Goal: Check status: Check status

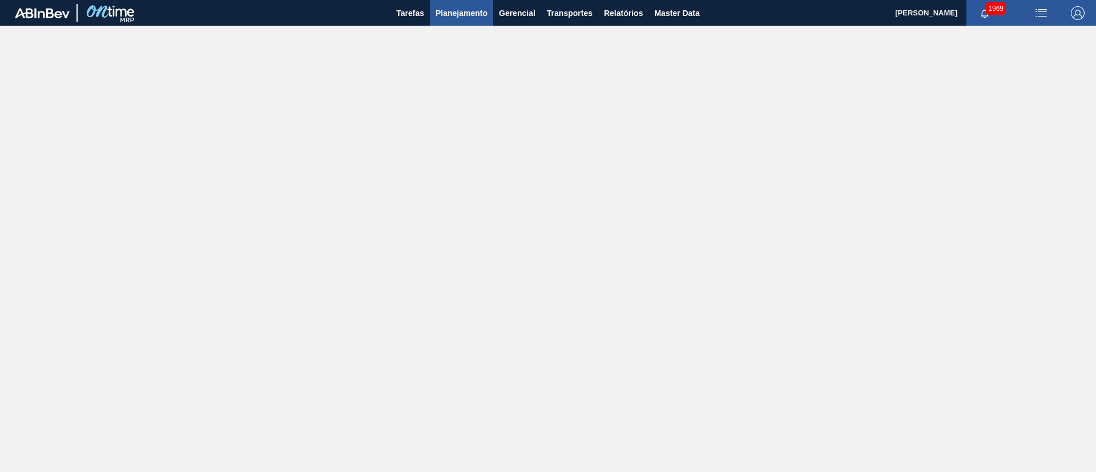
click at [460, 14] on span "Planejamento" at bounding box center [462, 13] width 52 height 14
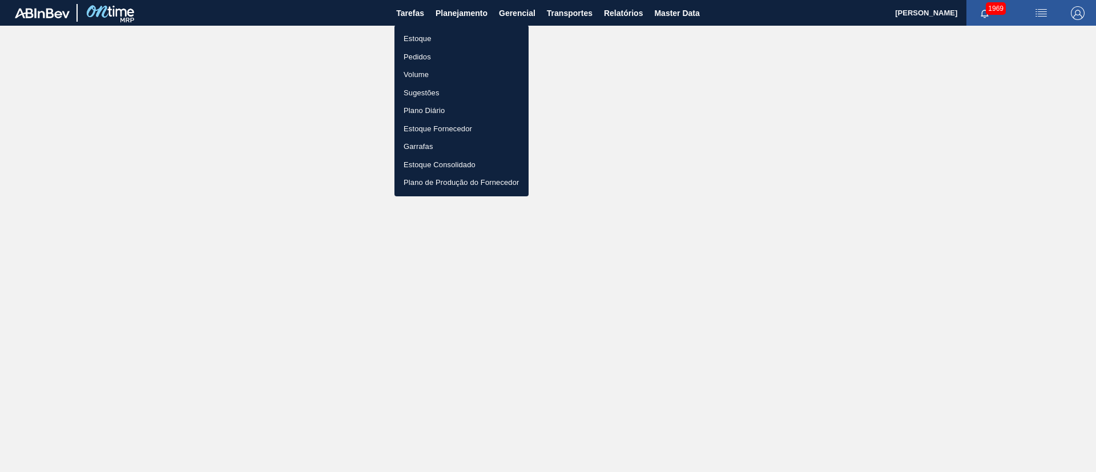
click at [427, 38] on li "Estoque" at bounding box center [461, 39] width 134 height 18
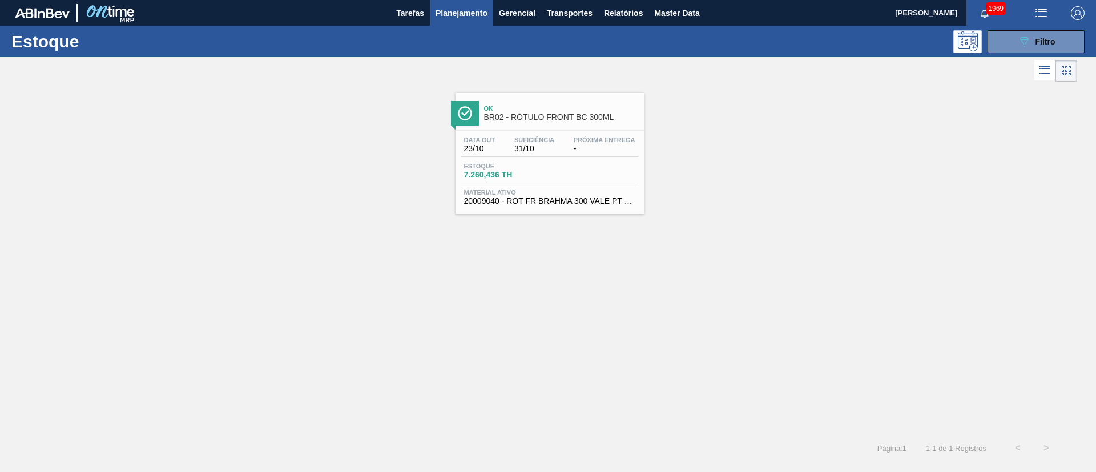
click at [1058, 27] on div "Estoque 089F7B8B-B2A5-4AFE-B5C0-19BA573D28AC Filtro" at bounding box center [548, 41] width 1096 height 31
click at [1036, 37] on span "Filtro" at bounding box center [1046, 41] width 20 height 9
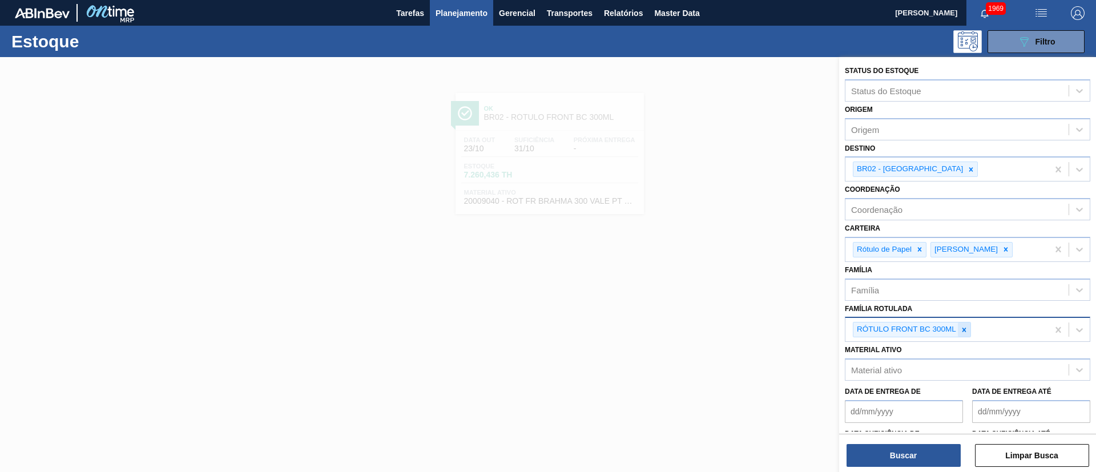
click at [958, 327] on div at bounding box center [964, 330] width 13 height 14
paste Rotulada "RÓTULO BACK MICHELOB LN 330ML"
type Rotulada "RÓTULO BACK MICHELOB LN 330ML"
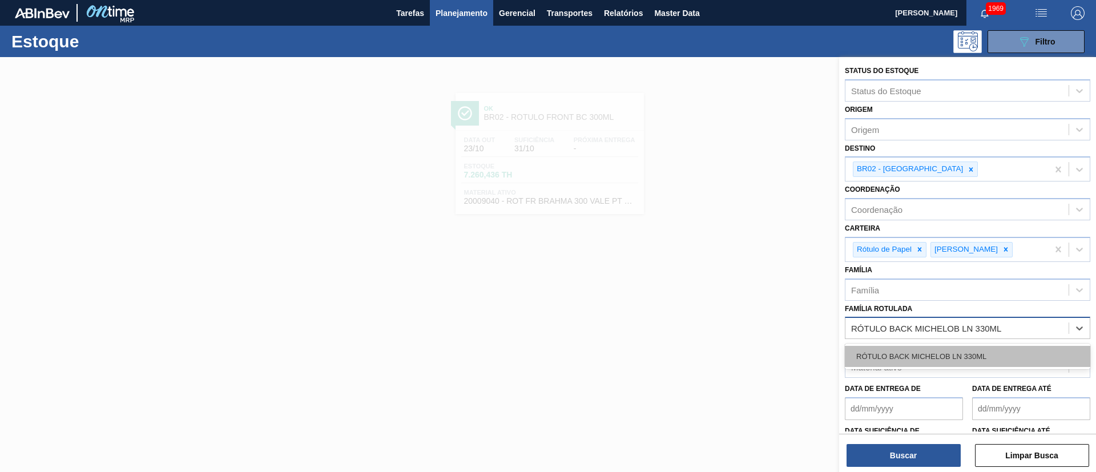
click at [913, 348] on div "RÓTULO BACK MICHELOB LN 330ML" at bounding box center [967, 356] width 245 height 21
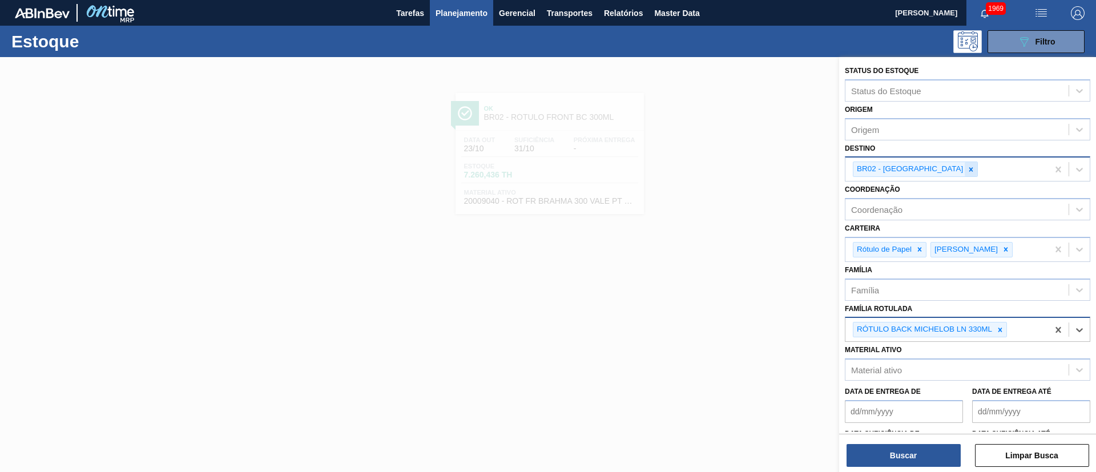
click at [965, 164] on div at bounding box center [971, 169] width 13 height 14
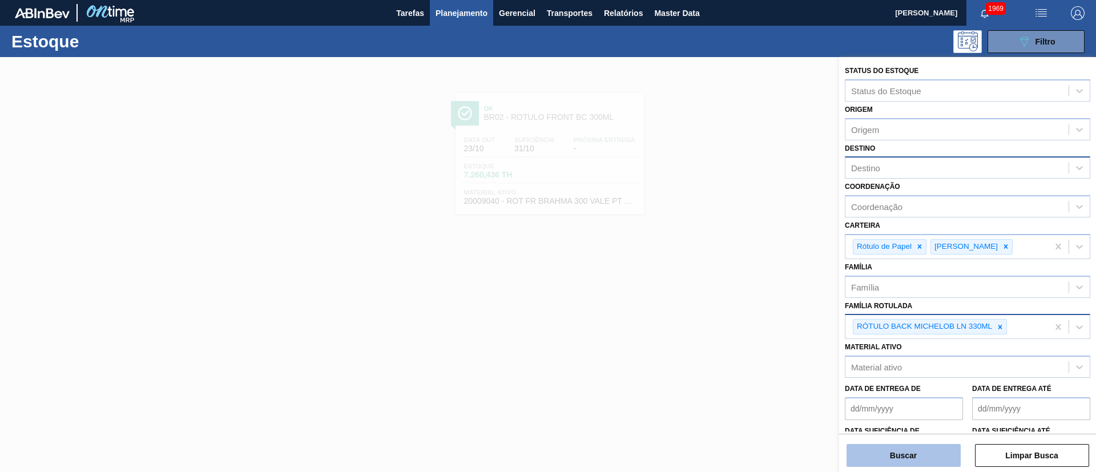
click at [897, 446] on button "Buscar" at bounding box center [904, 455] width 114 height 23
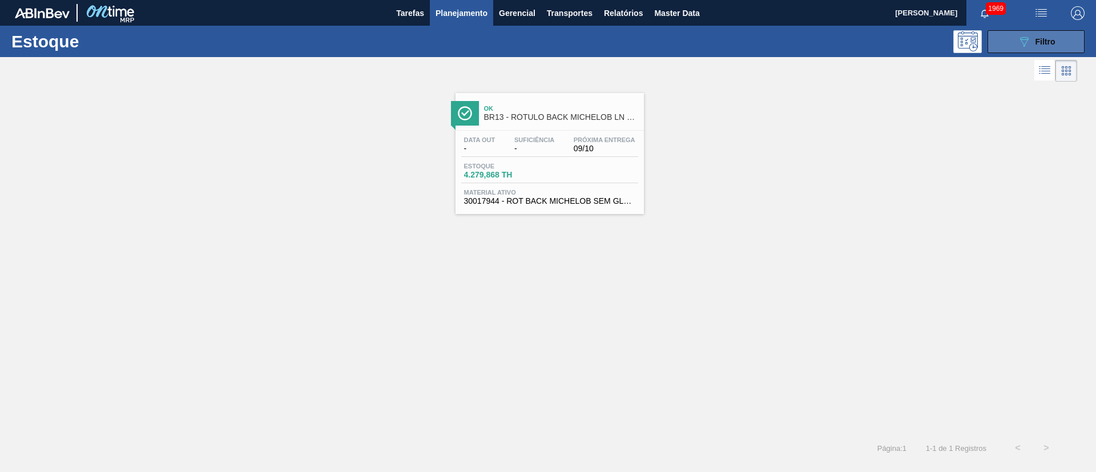
click at [1026, 40] on icon "089F7B8B-B2A5-4AFE-B5C0-19BA573D28AC" at bounding box center [1024, 42] width 14 height 14
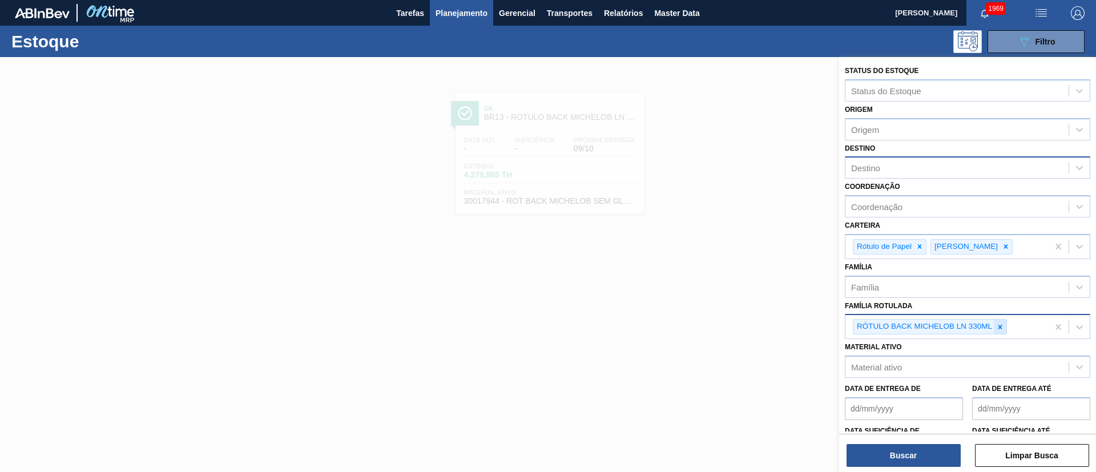
click at [997, 325] on icon at bounding box center [1000, 327] width 8 height 8
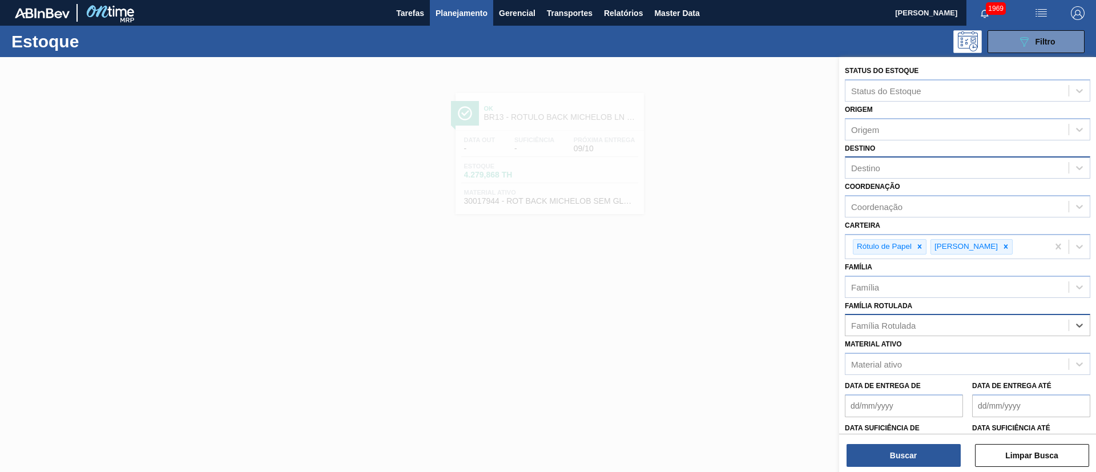
paste Rotulada "RÓTULO BACK STELLA 330ML"
type Rotulada "RÓTULO BACK STELLA 330ML"
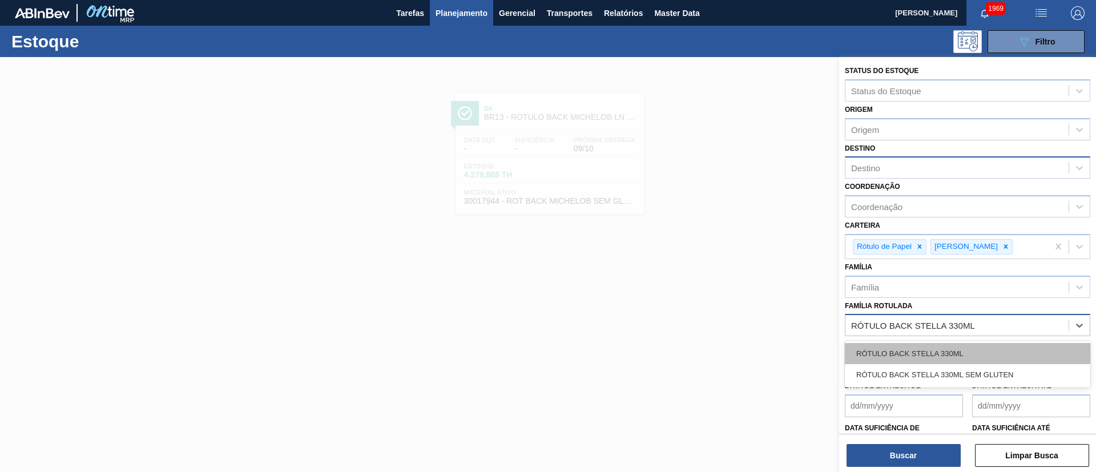
click at [901, 353] on div "RÓTULO BACK STELLA 330ML" at bounding box center [967, 353] width 245 height 21
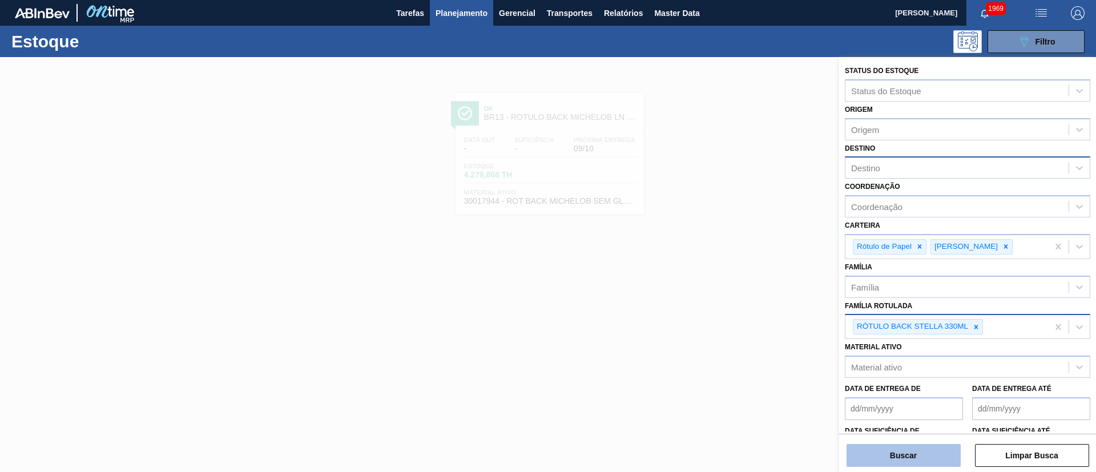
click at [888, 448] on button "Buscar" at bounding box center [904, 455] width 114 height 23
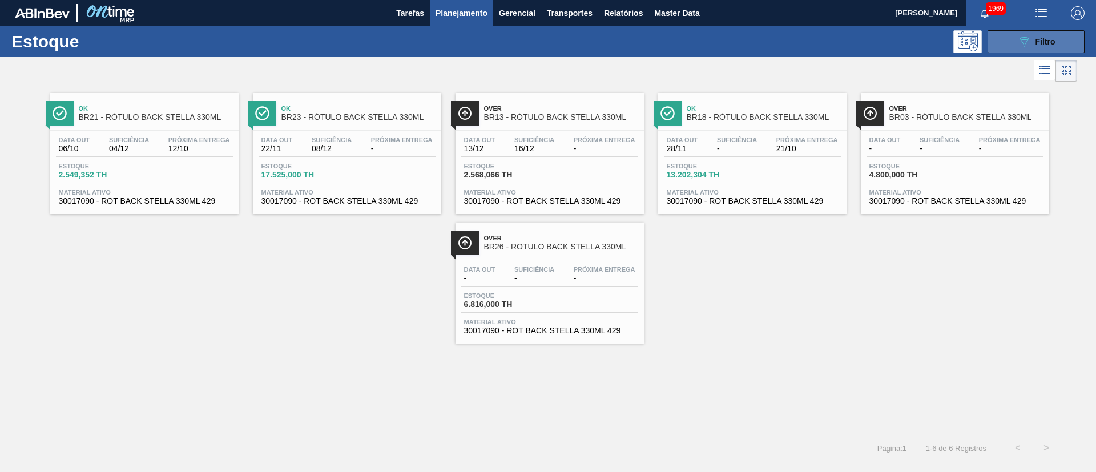
click at [1026, 46] on icon "089F7B8B-B2A5-4AFE-B5C0-19BA573D28AC" at bounding box center [1024, 42] width 14 height 14
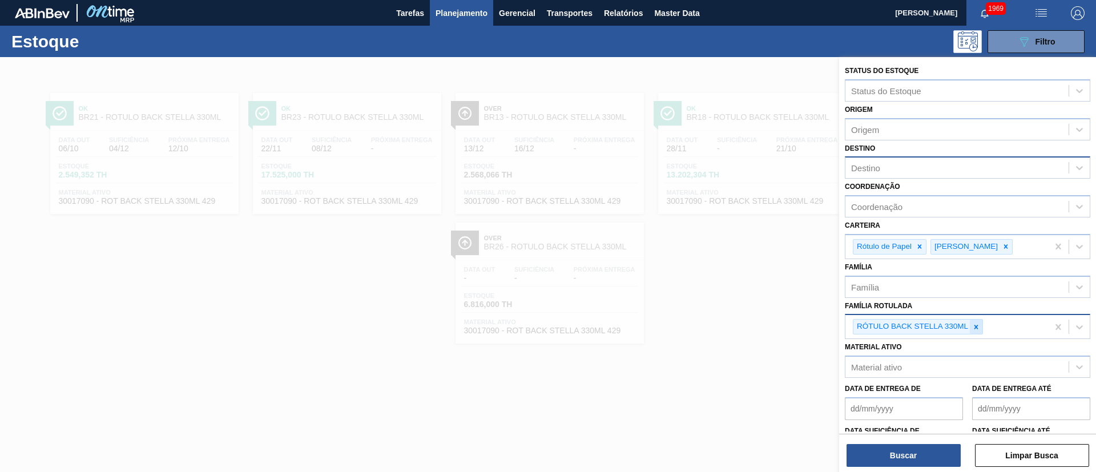
click at [974, 321] on div at bounding box center [976, 327] width 13 height 14
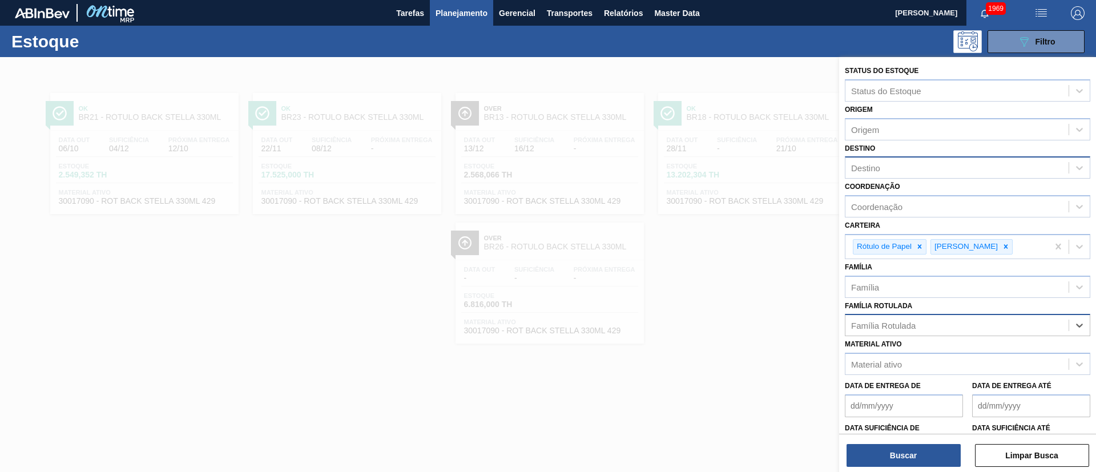
paste Rotulada "RÓTULO BUD FRONT 330ML"
type Rotulada "RÓTULO BUD FRONT 330ML"
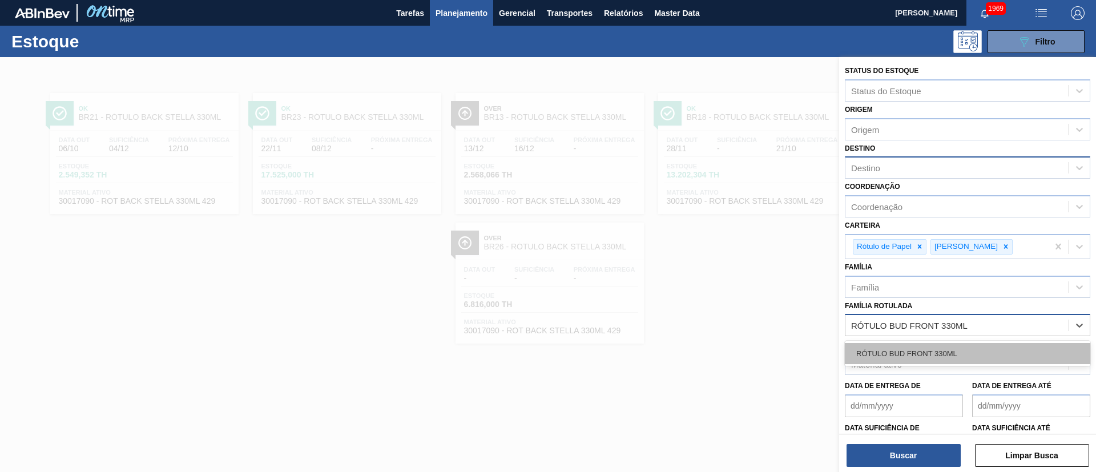
click at [893, 348] on div "RÓTULO BUD FRONT 330ML" at bounding box center [967, 353] width 245 height 21
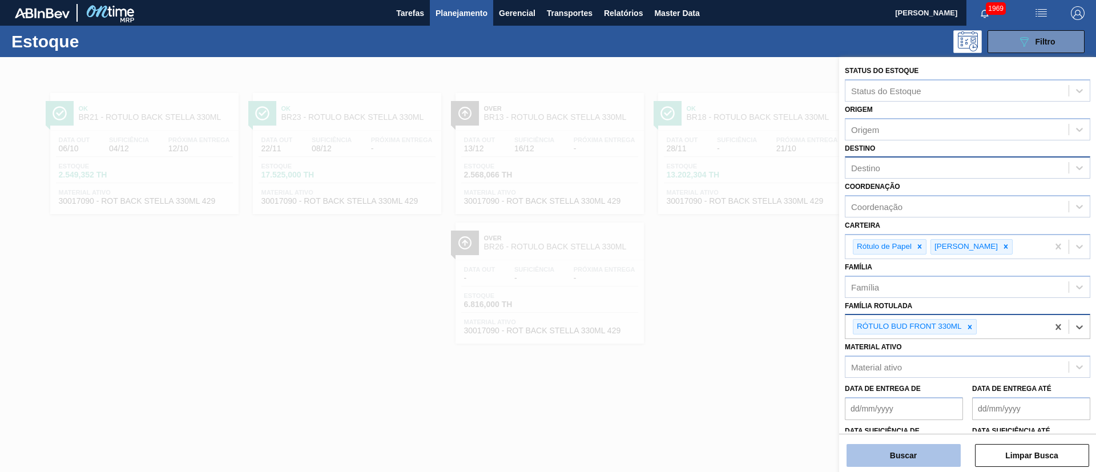
click at [888, 448] on button "Buscar" at bounding box center [904, 455] width 114 height 23
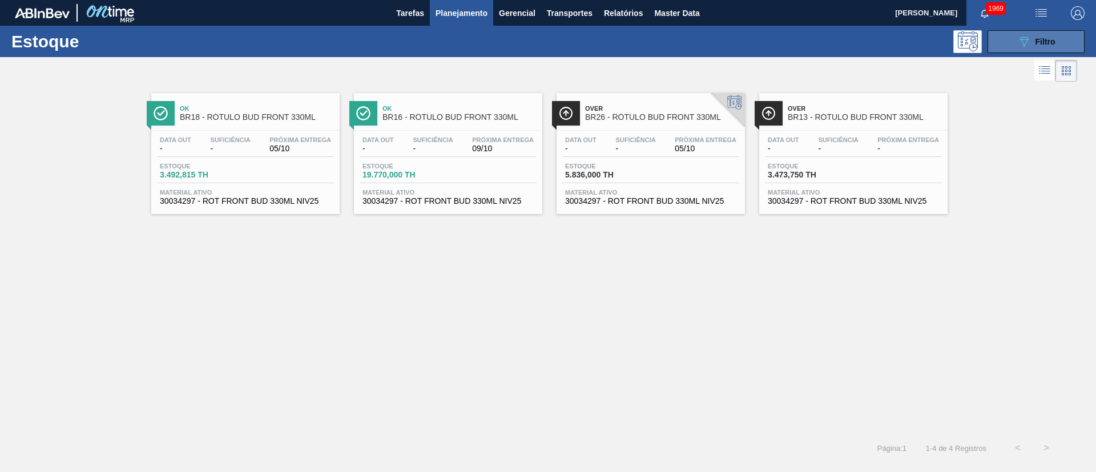
click at [1027, 33] on button "089F7B8B-B2A5-4AFE-B5C0-19BA573D28AC Filtro" at bounding box center [1036, 41] width 97 height 23
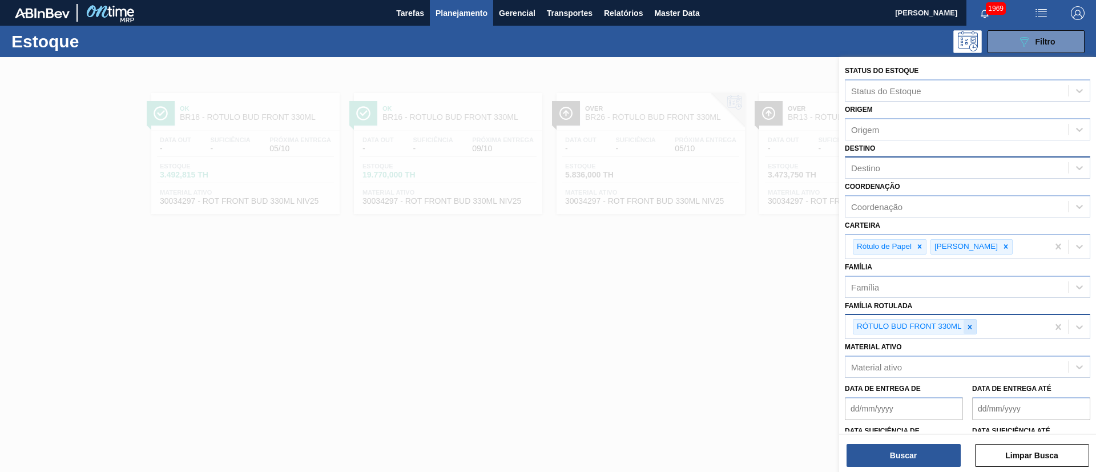
click at [974, 329] on div at bounding box center [970, 327] width 13 height 14
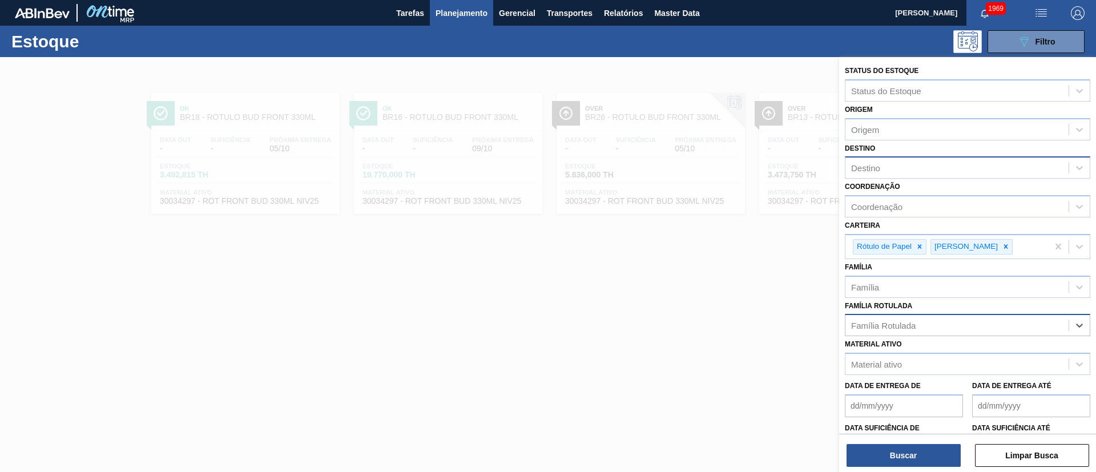
paste Rotulada "RÓTULO BUD NECK 330ML"
type Rotulada "RÓTULO BUD NECK 330ML"
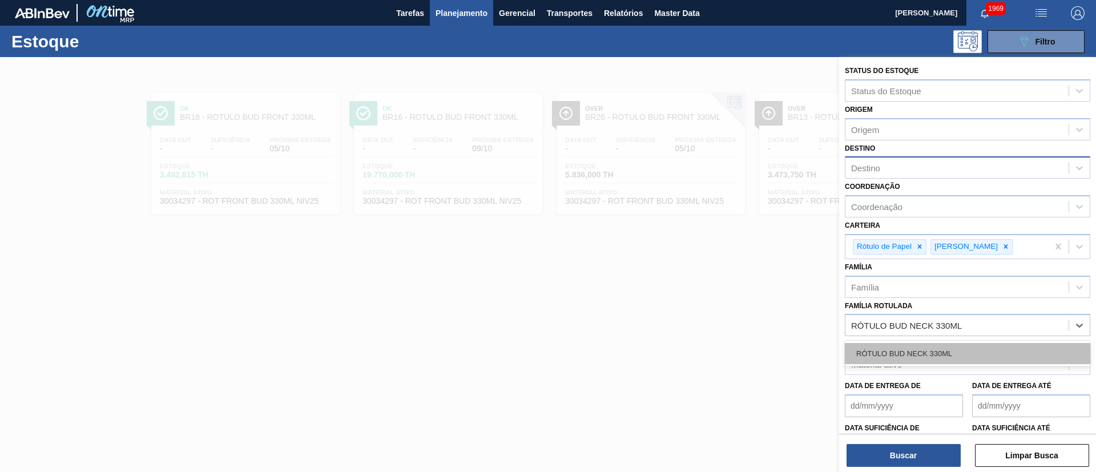
click at [896, 348] on div "RÓTULO BUD NECK 330ML" at bounding box center [967, 353] width 245 height 21
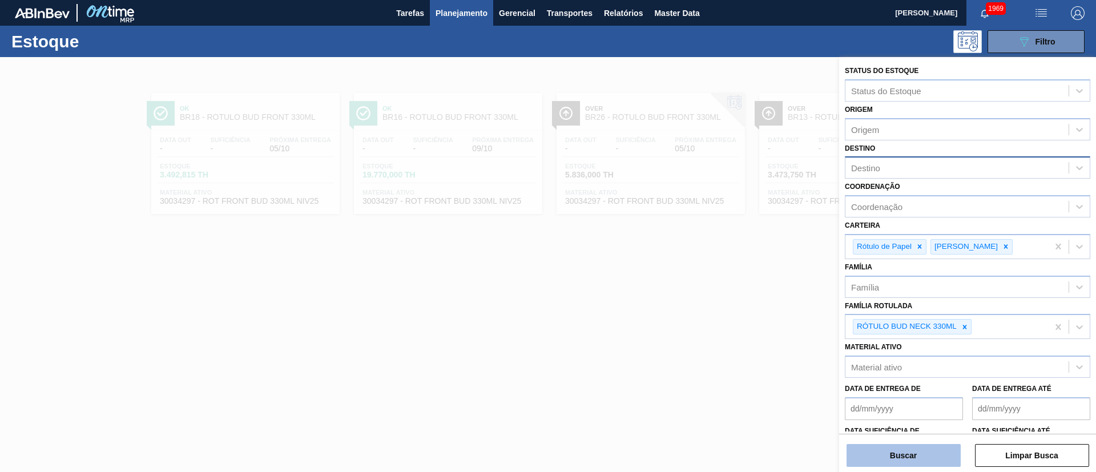
click at [903, 453] on button "Buscar" at bounding box center [904, 455] width 114 height 23
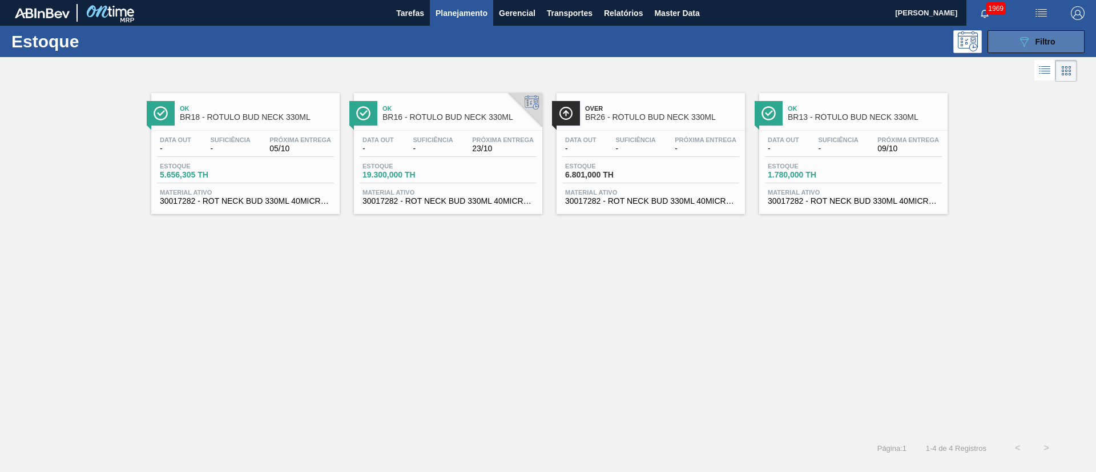
click at [1007, 46] on button "089F7B8B-B2A5-4AFE-B5C0-19BA573D28AC Filtro" at bounding box center [1036, 41] width 97 height 23
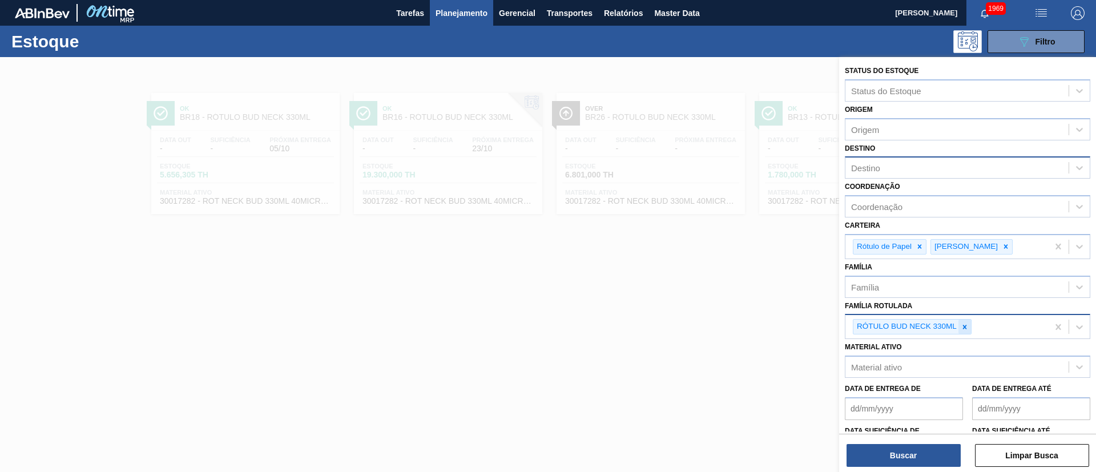
click at [964, 327] on icon at bounding box center [965, 327] width 8 height 8
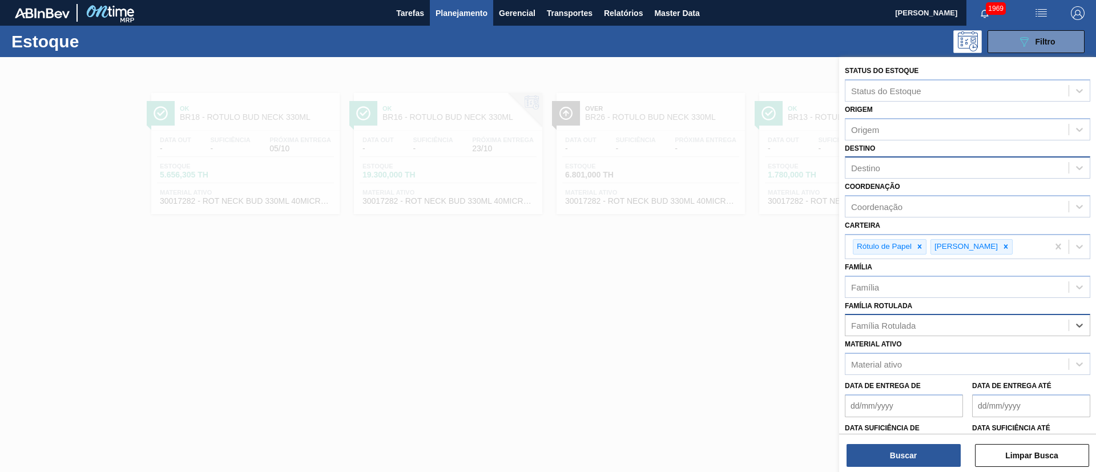
paste Rotulada "RÓTULO FRONT MICHELOB LN 330ML"
type Rotulada "RÓTULO FRONT MICHELOB LN 330ML"
drag, startPoint x: 900, startPoint y: 350, endPoint x: 899, endPoint y: 365, distance: 15.5
click at [899, 352] on div "RÓTULO FRONT MICHELOB LN 330ML" at bounding box center [967, 353] width 245 height 21
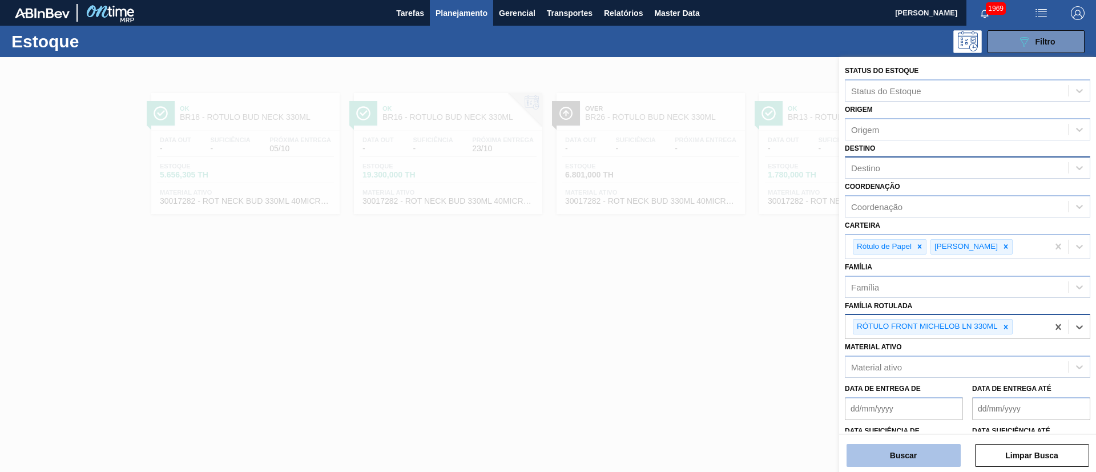
click at [888, 444] on button "Buscar" at bounding box center [904, 455] width 114 height 23
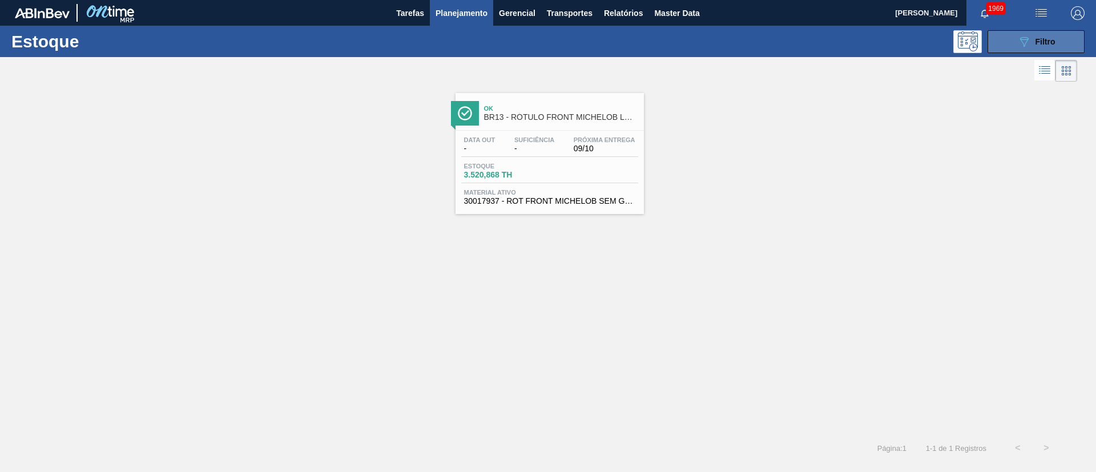
click at [1023, 35] on icon "089F7B8B-B2A5-4AFE-B5C0-19BA573D28AC" at bounding box center [1024, 42] width 14 height 14
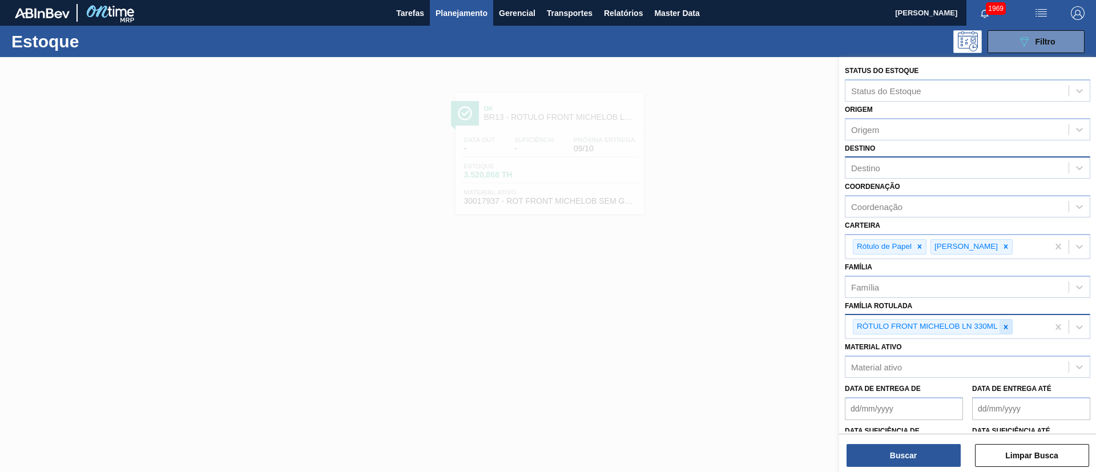
click at [1009, 327] on icon at bounding box center [1006, 327] width 8 height 8
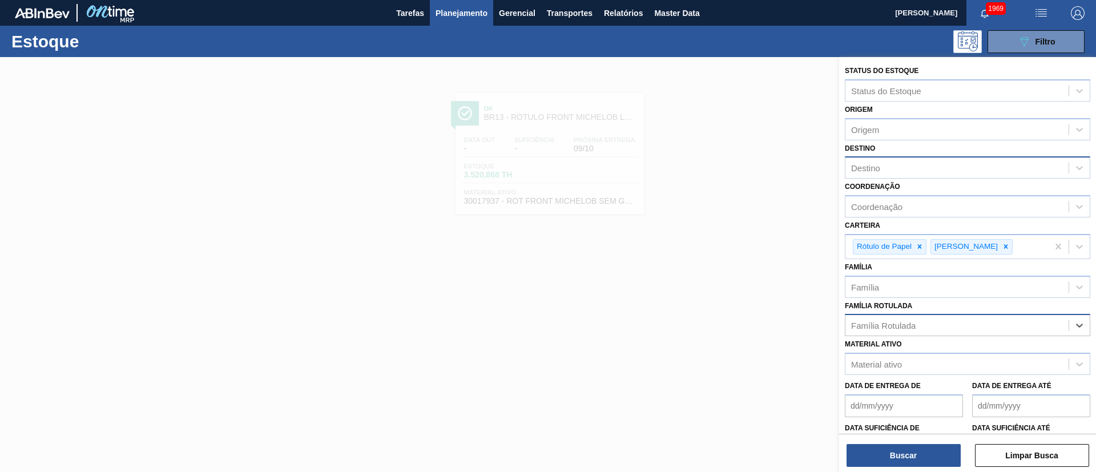
paste Rotulada "RÓTULO FRONT SPATEN 330ML"
type Rotulada "RÓTULO FRONT SPATEN 330ML"
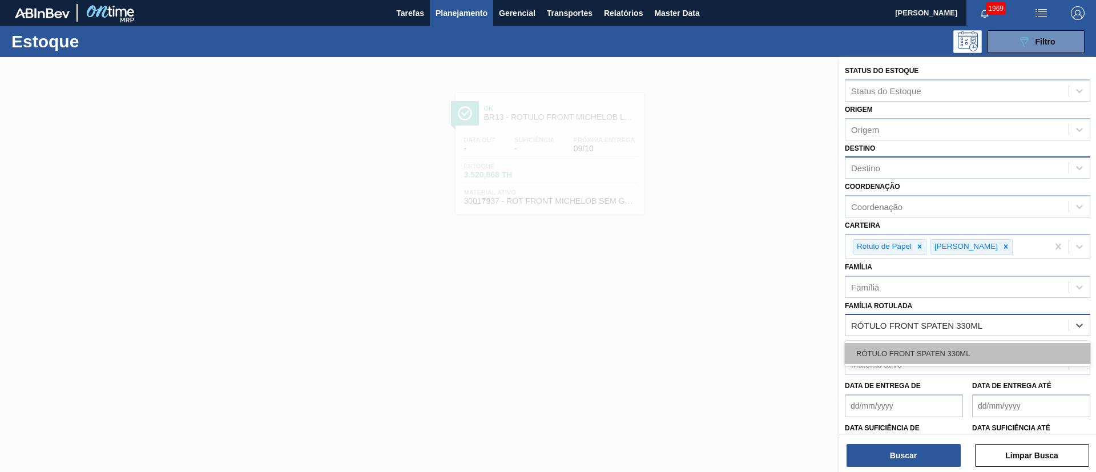
click at [891, 362] on div "RÓTULO FRONT SPATEN 330ML" at bounding box center [967, 353] width 245 height 21
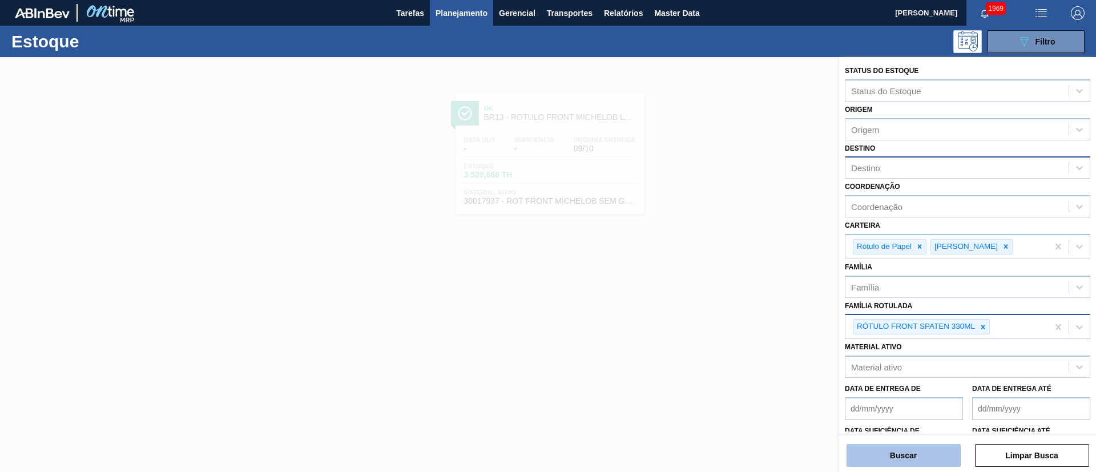
click at [879, 449] on button "Buscar" at bounding box center [904, 455] width 114 height 23
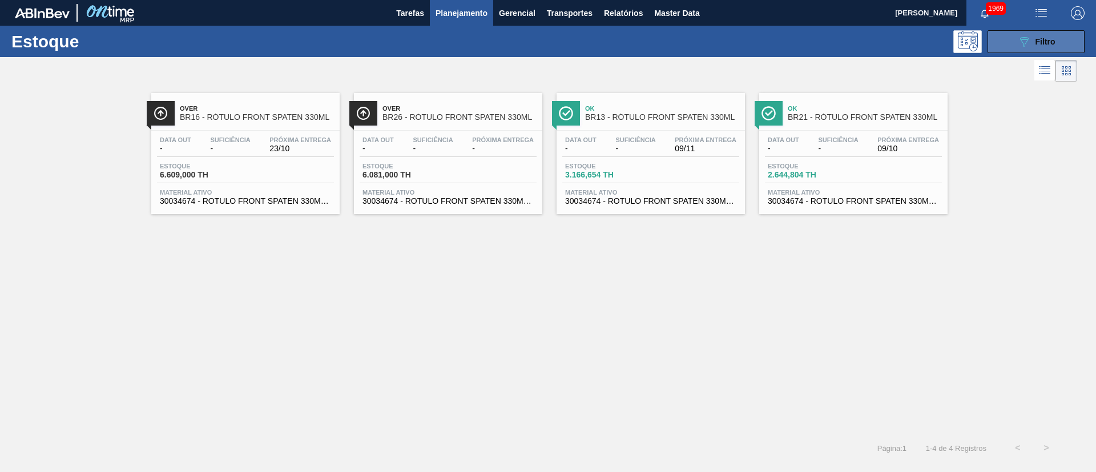
click at [1032, 47] on div "089F7B8B-B2A5-4AFE-B5C0-19BA573D28AC Filtro" at bounding box center [1036, 42] width 38 height 14
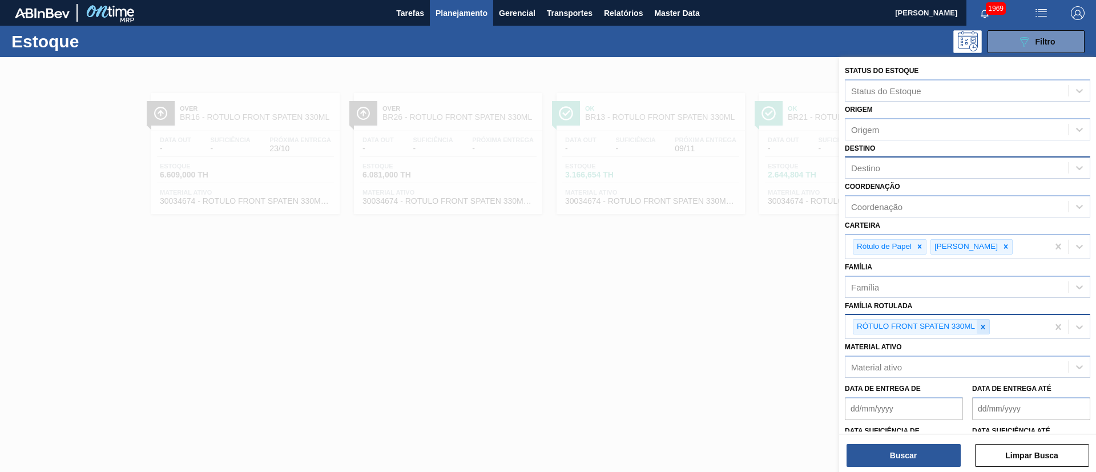
click at [978, 325] on div at bounding box center [983, 327] width 13 height 14
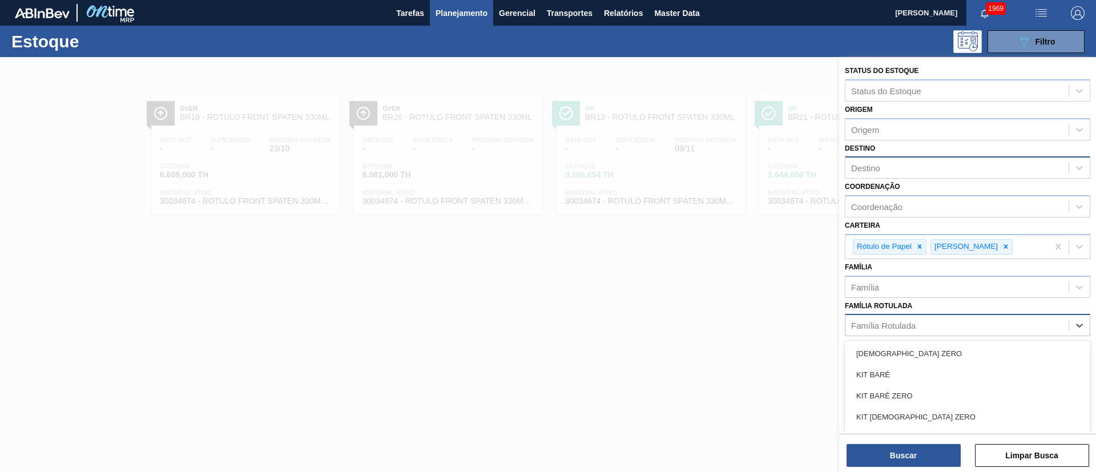
click at [913, 323] on div "Família Rotulada" at bounding box center [883, 326] width 65 height 10
click at [862, 320] on div "Família Rotulada" at bounding box center [956, 325] width 223 height 17
click at [888, 333] on div "Família Rotulada" at bounding box center [956, 325] width 223 height 17
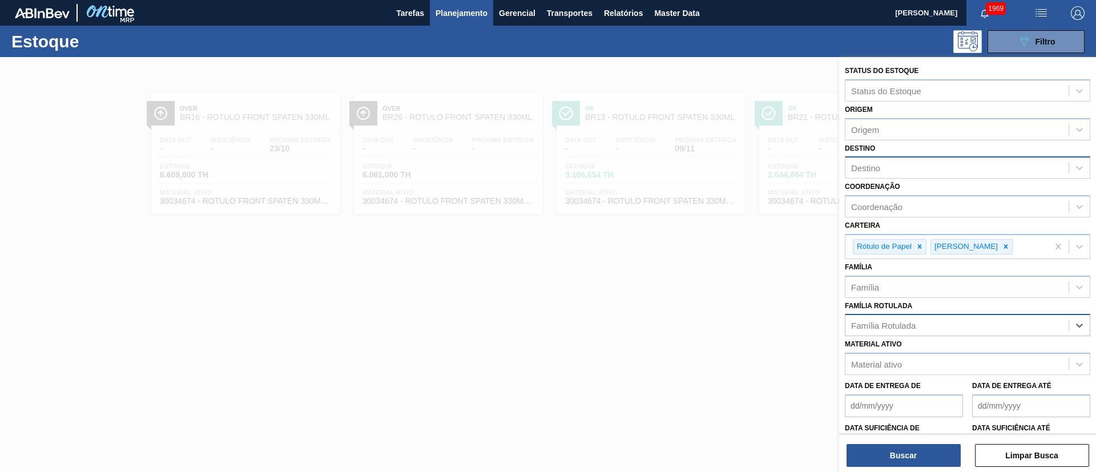
paste Rotulada "RÓTULO FRONT STELLA 330ML"
type Rotulada "RÓTULO FRONT STELLA 330ML"
drag, startPoint x: 892, startPoint y: 359, endPoint x: 907, endPoint y: 413, distance: 56.8
click at [892, 359] on div "RÓTULO FRONT STELLA 330ML" at bounding box center [967, 353] width 245 height 21
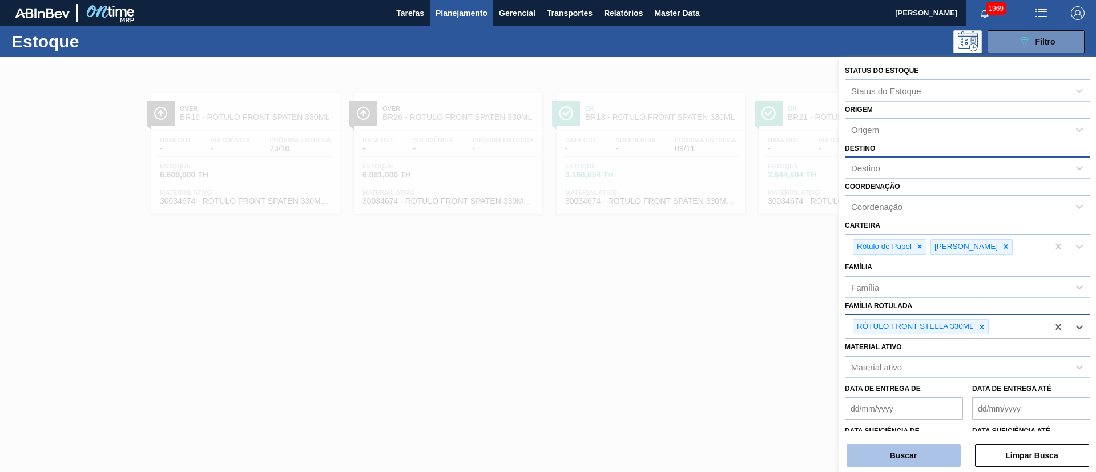
click at [905, 462] on button "Buscar" at bounding box center [904, 455] width 114 height 23
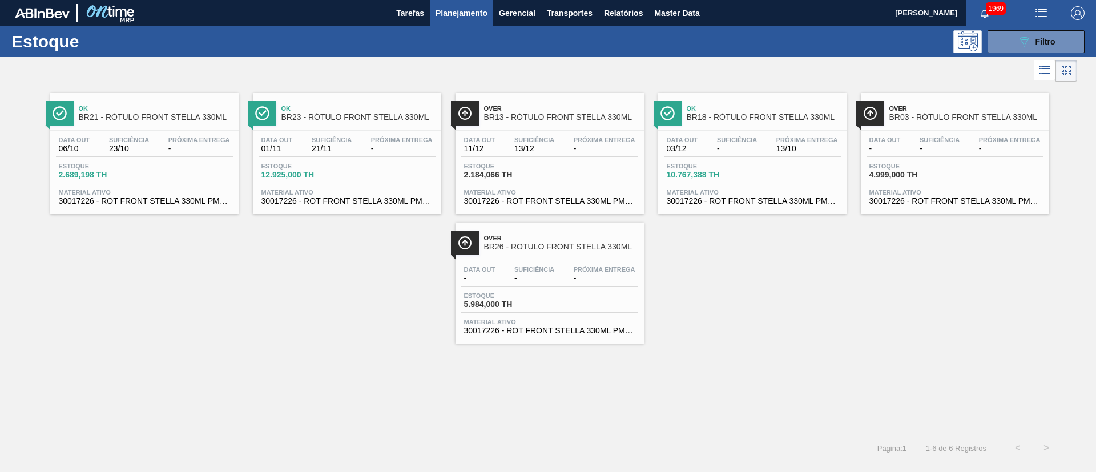
click at [1011, 53] on div "Estoque 089F7B8B-B2A5-4AFE-B5C0-19BA573D28AC Filtro" at bounding box center [548, 41] width 1096 height 31
click at [1018, 49] on button "089F7B8B-B2A5-4AFE-B5C0-19BA573D28AC Filtro" at bounding box center [1036, 41] width 97 height 23
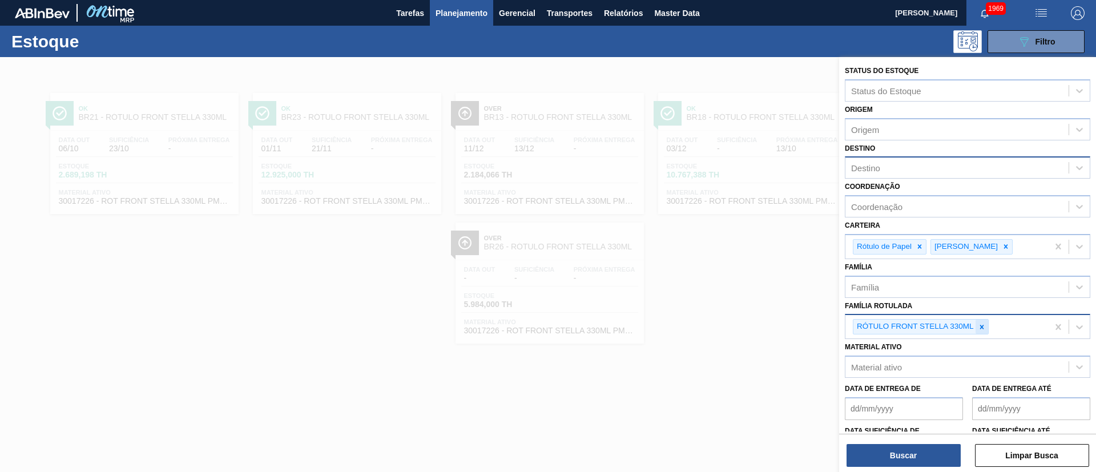
click at [986, 327] on div at bounding box center [982, 327] width 13 height 14
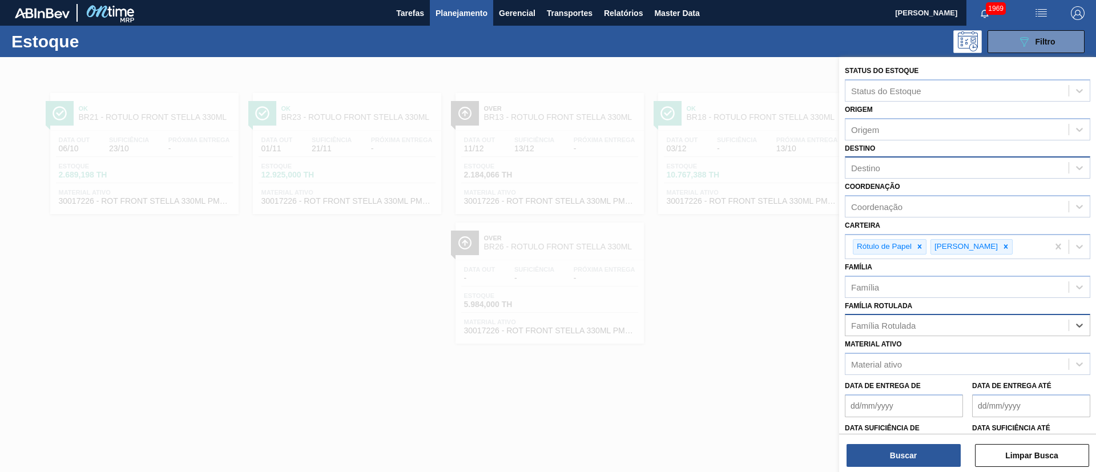
paste Rotulada "RÓTULO NECK MICHELOB LN 330ML"
type Rotulada "RÓTULO NECK MICHELOB LN 330ML"
click at [888, 341] on div "RÓTULO NECK MICHELOB LN 330ML" at bounding box center [967, 354] width 245 height 26
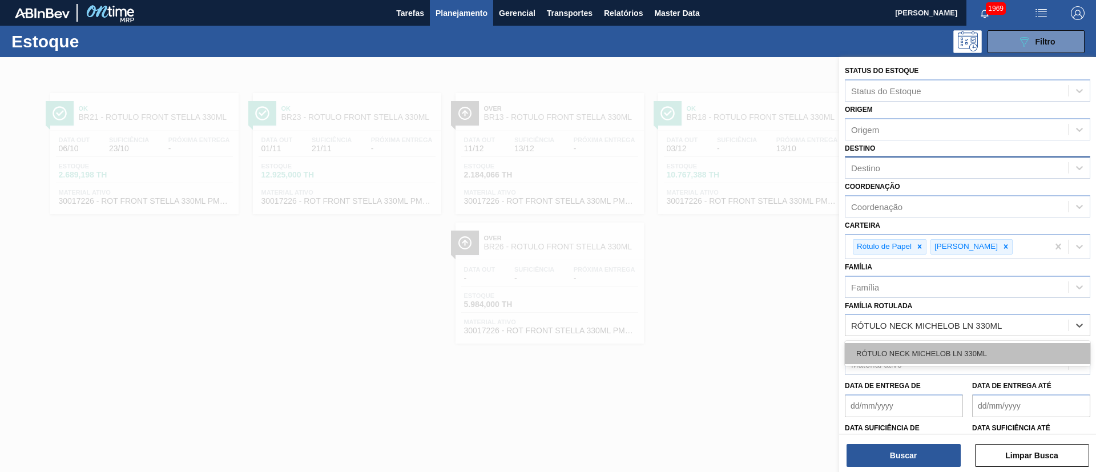
click at [888, 352] on div "RÓTULO NECK MICHELOB LN 330ML" at bounding box center [967, 353] width 245 height 21
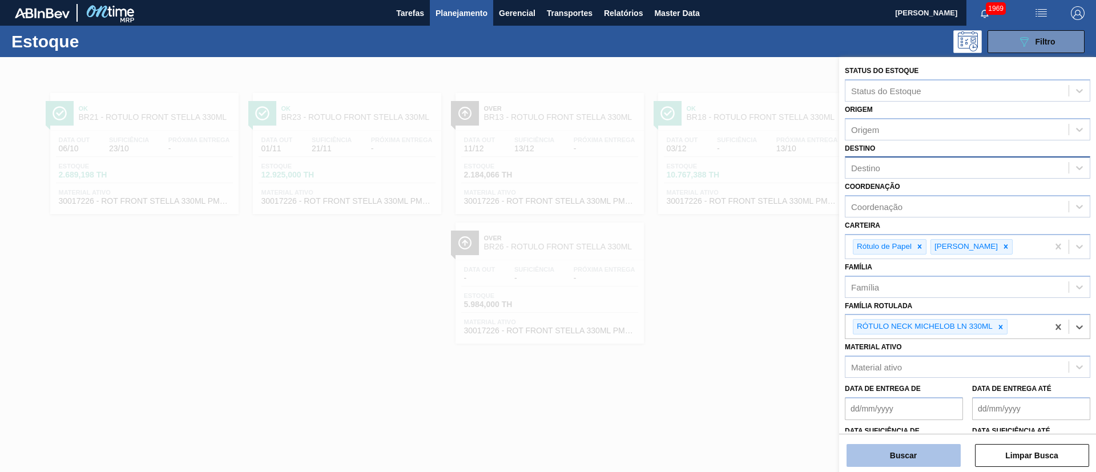
click at [907, 461] on button "Buscar" at bounding box center [904, 455] width 114 height 23
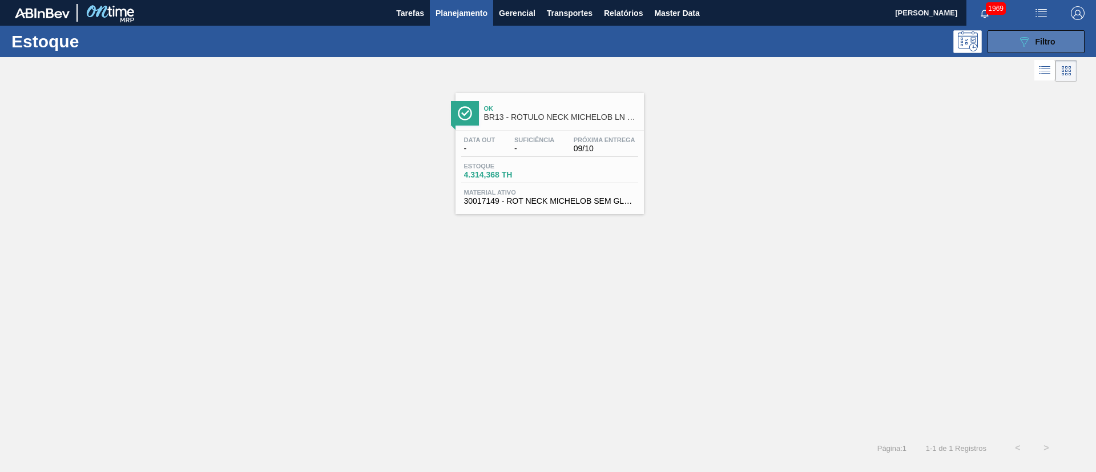
click at [1045, 45] on span "Filtro" at bounding box center [1046, 41] width 20 height 9
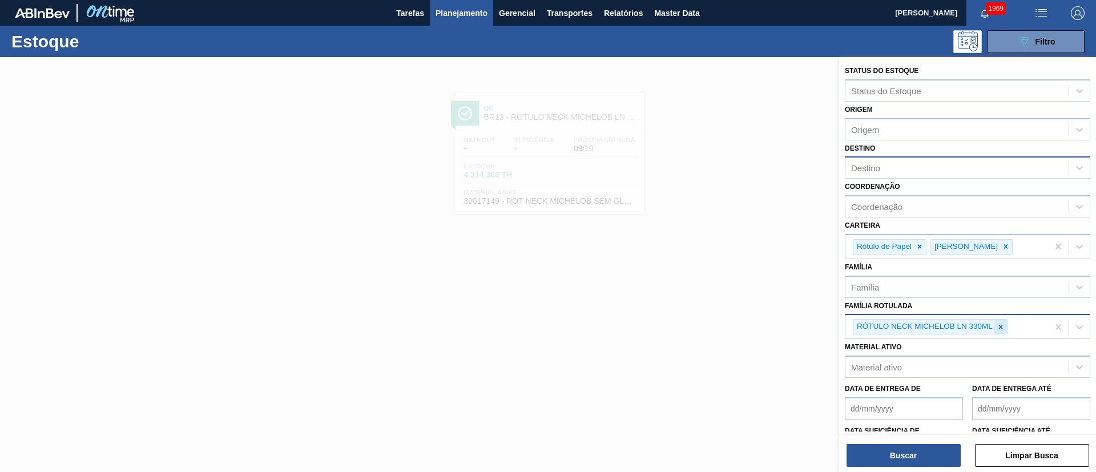
click at [1004, 328] on icon at bounding box center [1001, 327] width 8 height 8
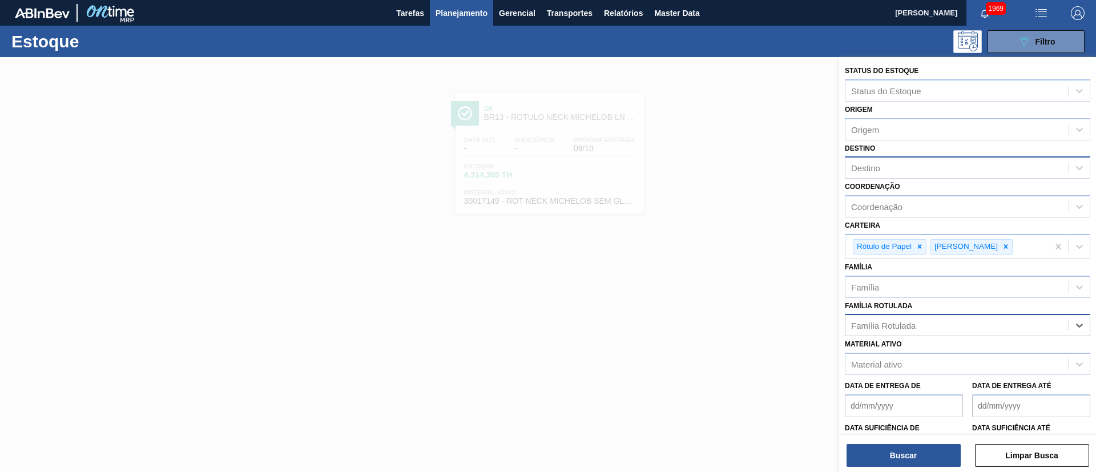
paste Rotulada "RÓTULO NECK MICHELOB LN 330ML"
type Rotulada "RÓTULO NECK MICHELOB LN 330ML"
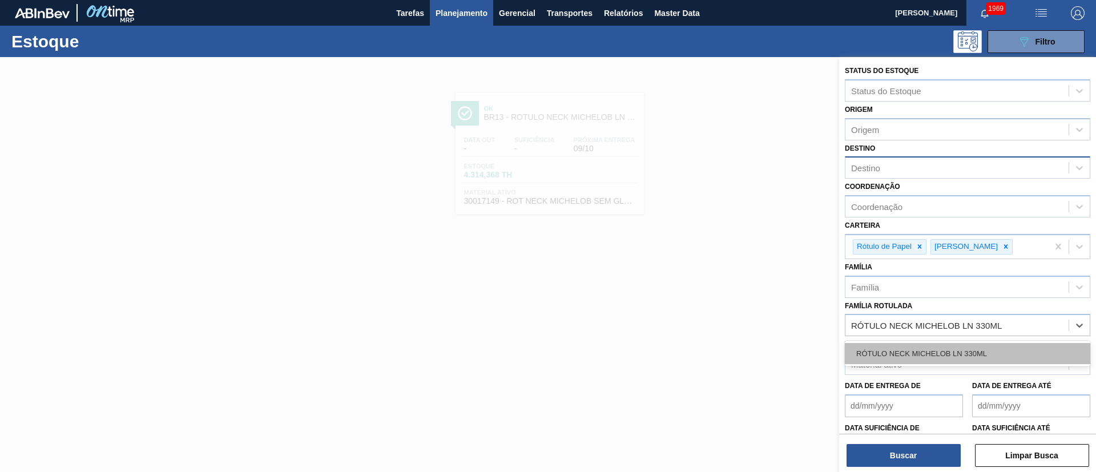
click at [893, 346] on div "RÓTULO NECK MICHELOB LN 330ML" at bounding box center [967, 353] width 245 height 21
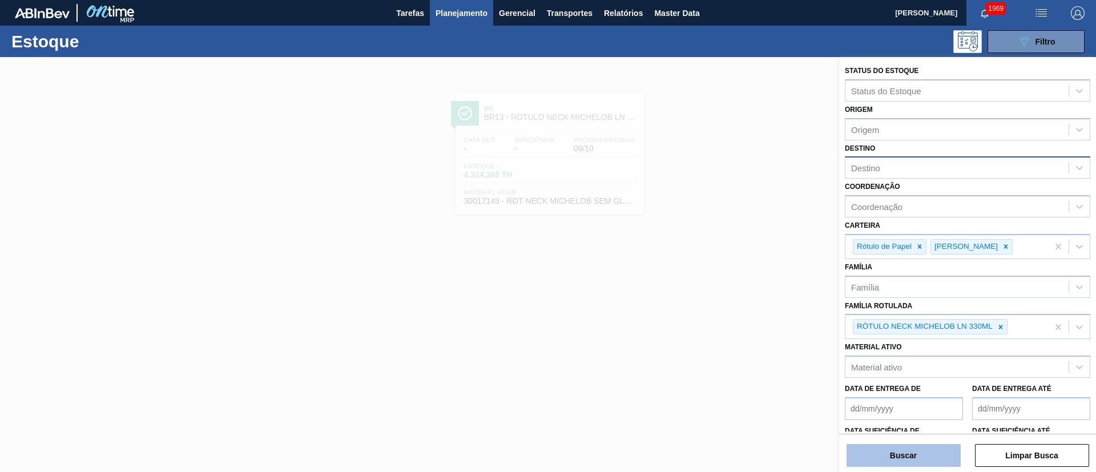
click at [901, 460] on button "Buscar" at bounding box center [904, 455] width 114 height 23
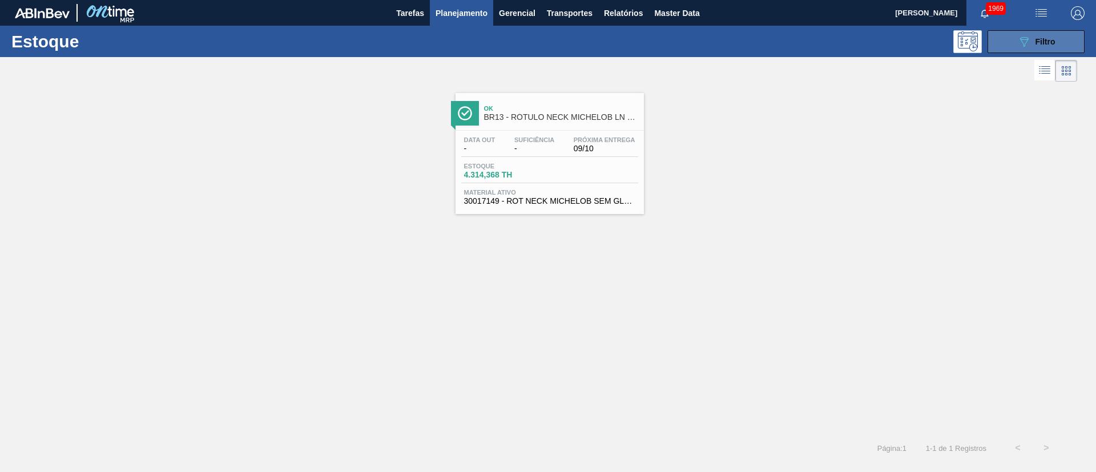
click at [1020, 49] on button "089F7B8B-B2A5-4AFE-B5C0-19BA573D28AC Filtro" at bounding box center [1036, 41] width 97 height 23
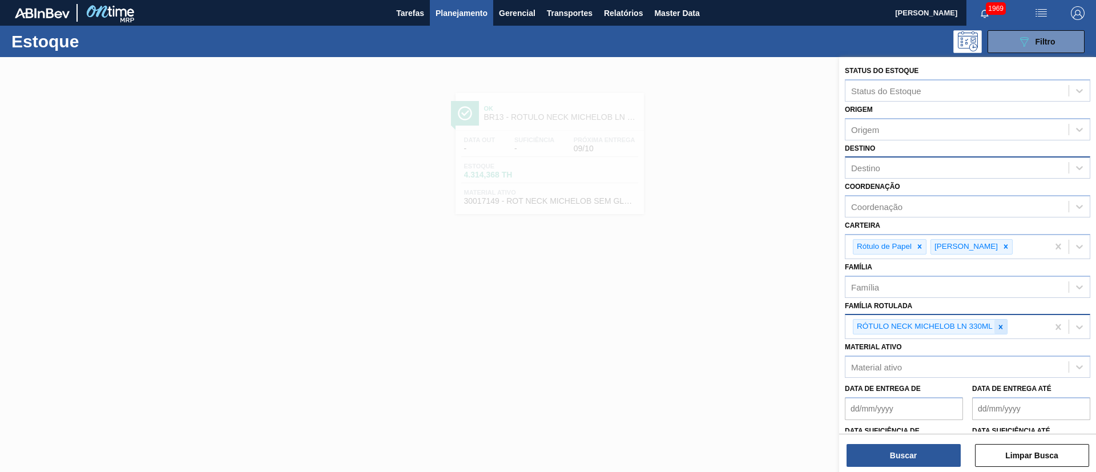
click at [998, 325] on icon at bounding box center [1001, 327] width 8 height 8
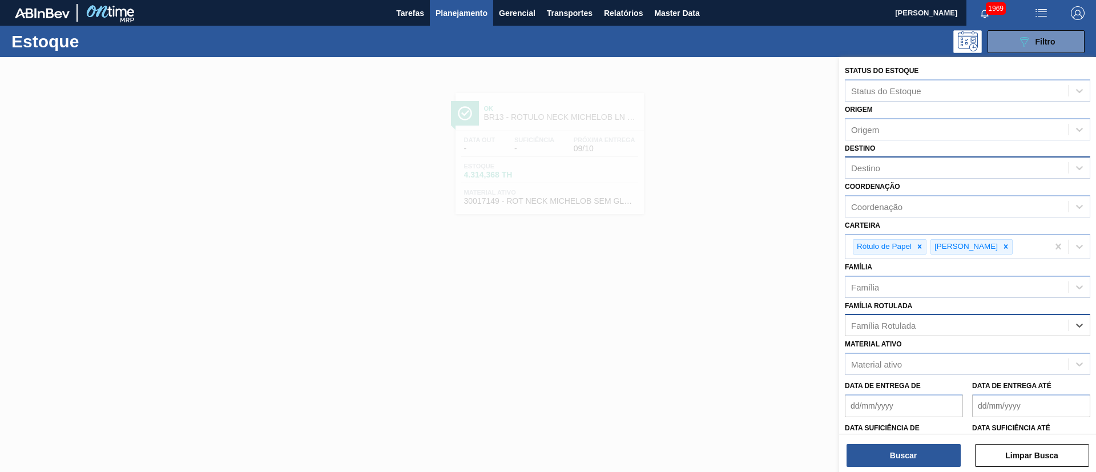
paste Rotulada "RÓTULO NECK STELLA 330ML"
type Rotulada "RÓTULO NECK STELLA 330ML"
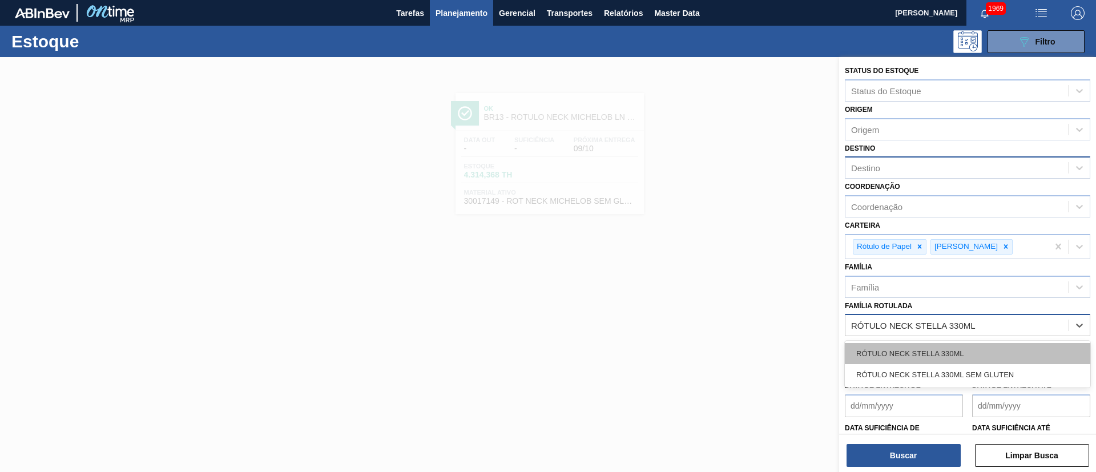
click at [892, 357] on div "RÓTULO NECK STELLA 330ML" at bounding box center [967, 353] width 245 height 21
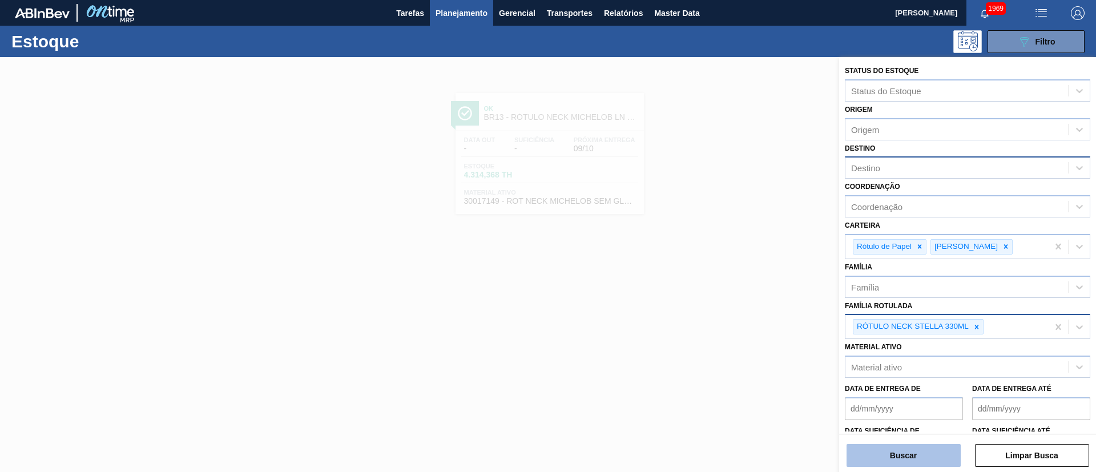
click at [903, 458] on button "Buscar" at bounding box center [904, 455] width 114 height 23
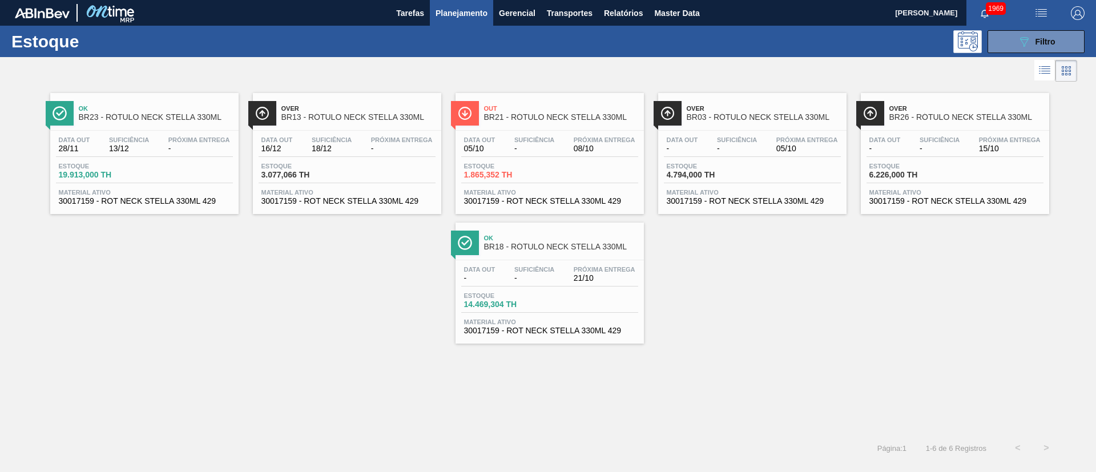
drag, startPoint x: 171, startPoint y: 131, endPoint x: 232, endPoint y: 139, distance: 62.2
click at [232, 139] on div "Próxima Entrega -" at bounding box center [199, 144] width 67 height 17
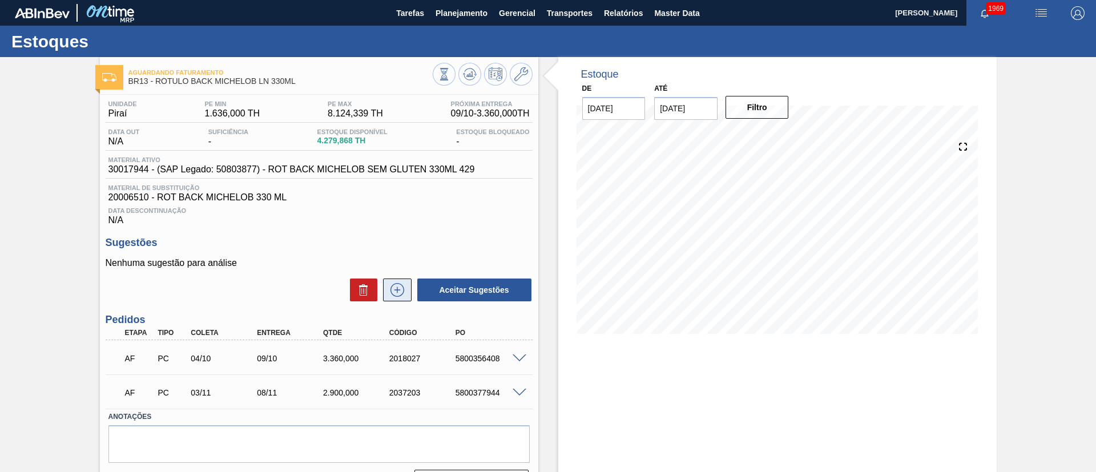
click at [397, 294] on icon at bounding box center [397, 290] width 18 height 14
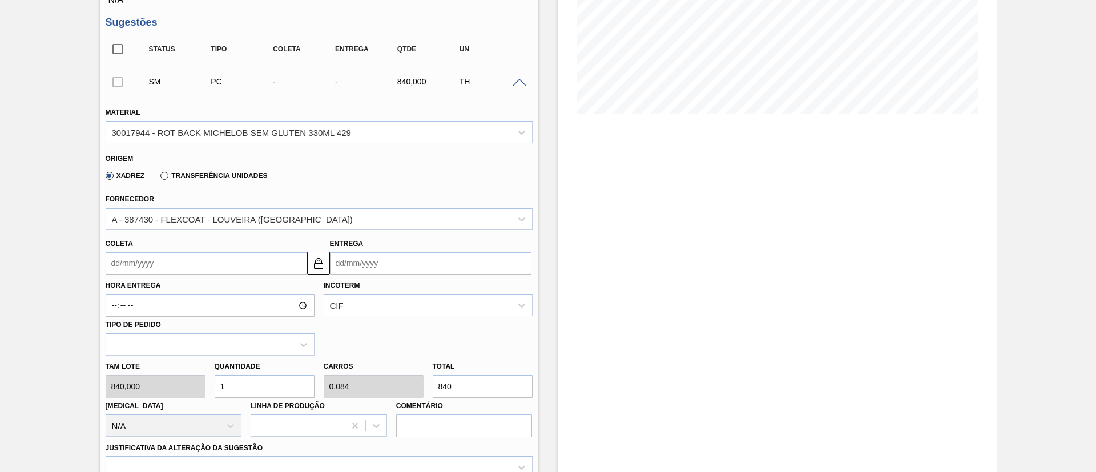
scroll to position [257, 0]
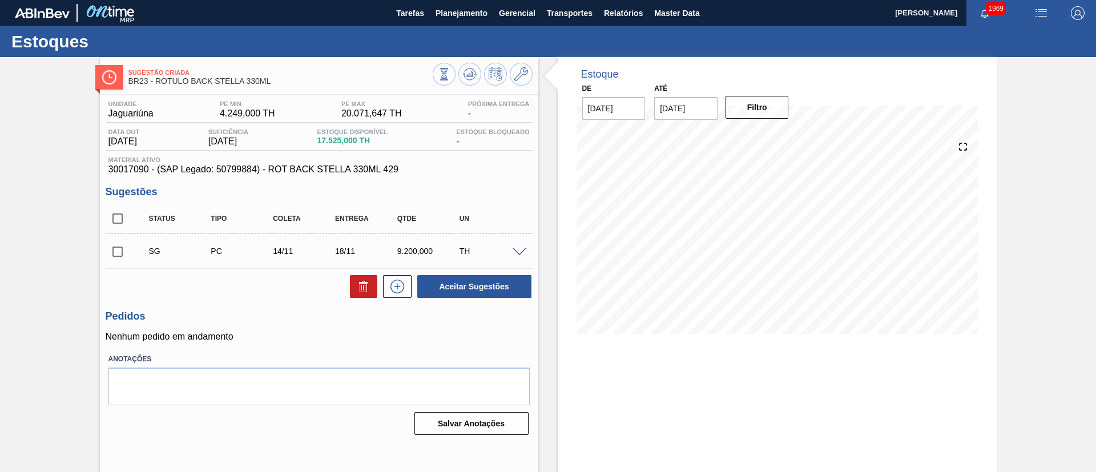
click at [517, 248] on span at bounding box center [520, 252] width 14 height 9
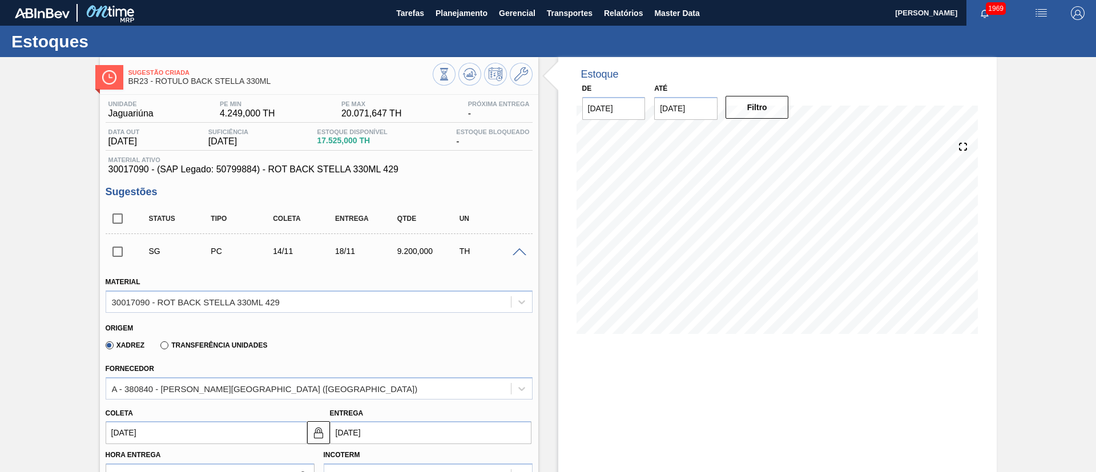
scroll to position [257, 0]
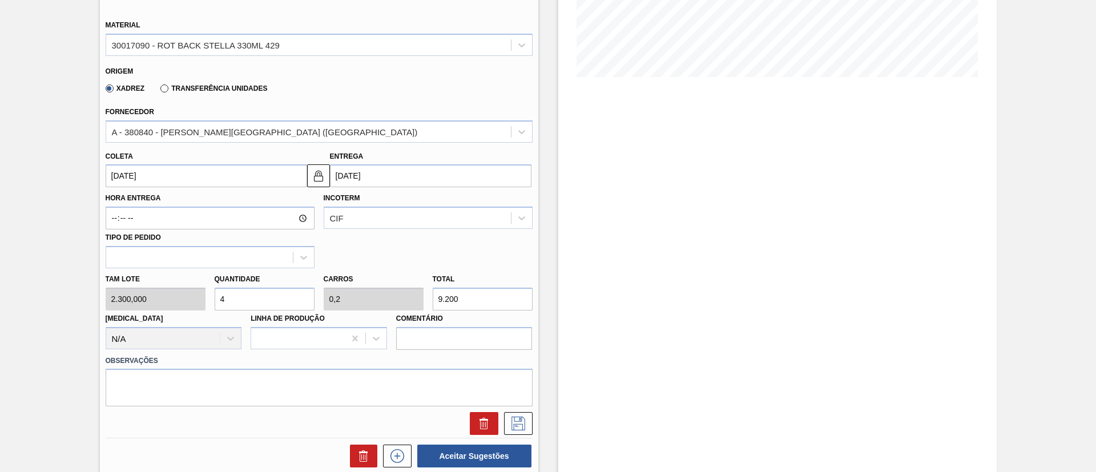
click at [187, 304] on div "Tam lote 2.300,000 Quantidade 4 Carros 0,2 Total 9.200 Doca N/A Linha de Produç…" at bounding box center [319, 309] width 436 height 82
type input "1"
type input "0,05"
type input "2.300"
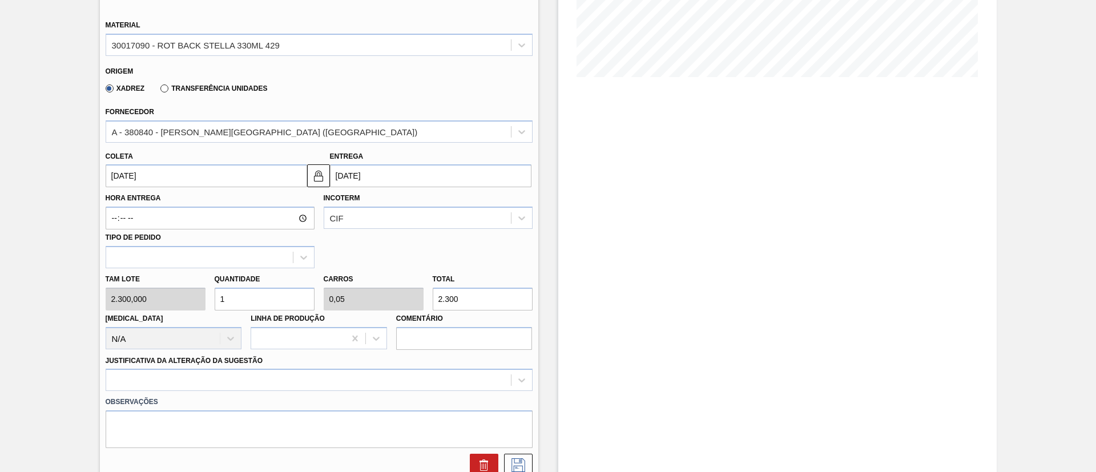
type input "1"
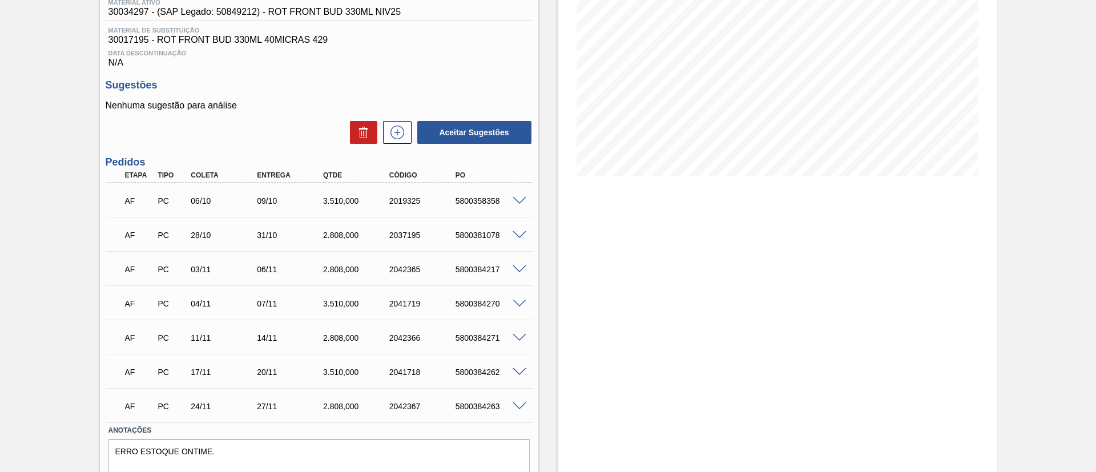
scroll to position [171, 0]
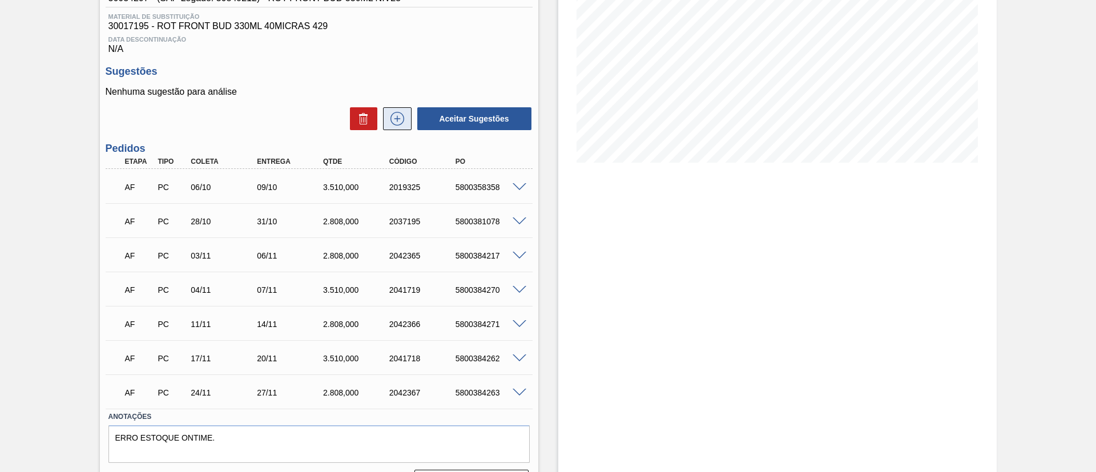
click at [394, 115] on icon at bounding box center [397, 119] width 18 height 14
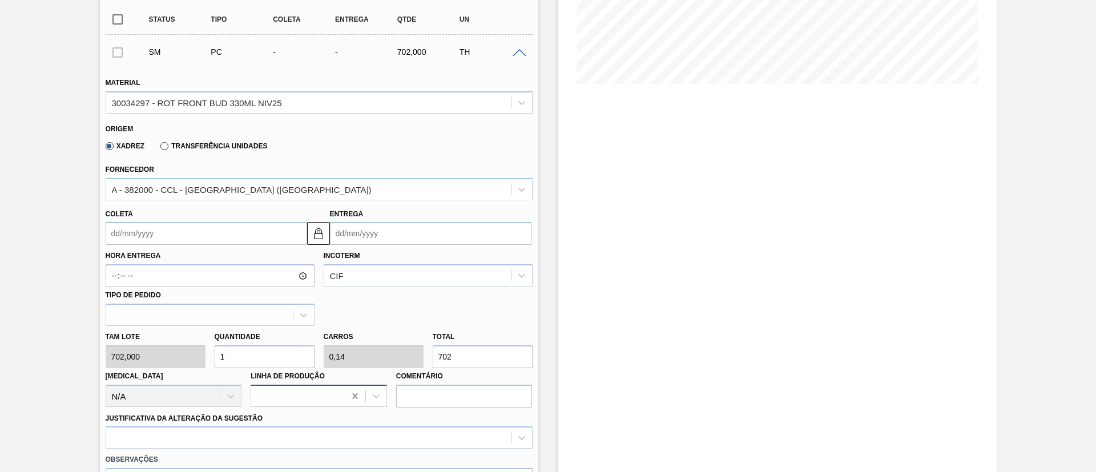
scroll to position [343, 0]
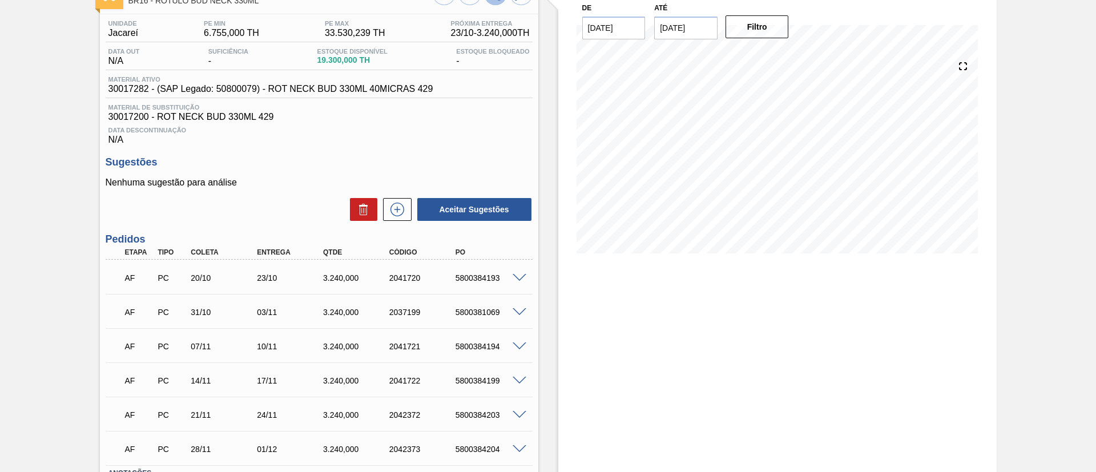
scroll to position [86, 0]
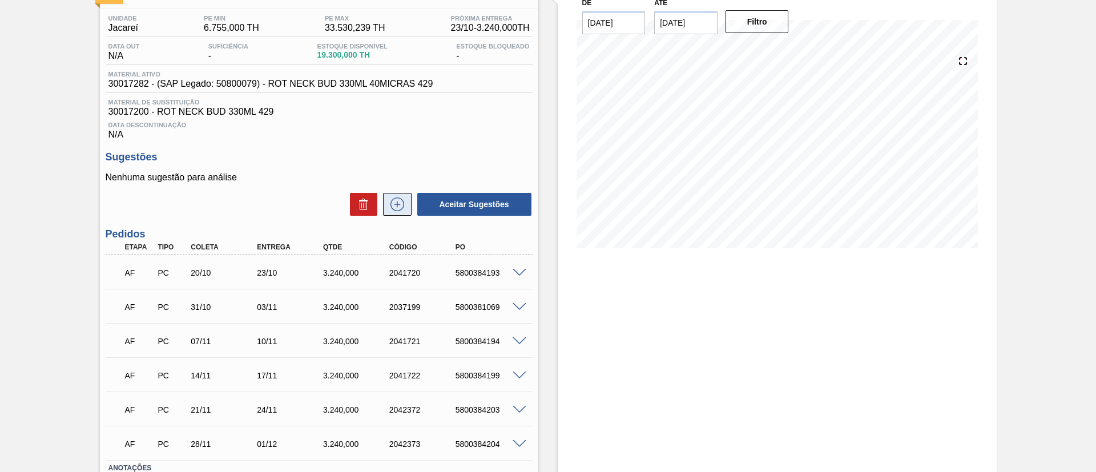
click at [390, 199] on icon at bounding box center [397, 205] width 18 height 14
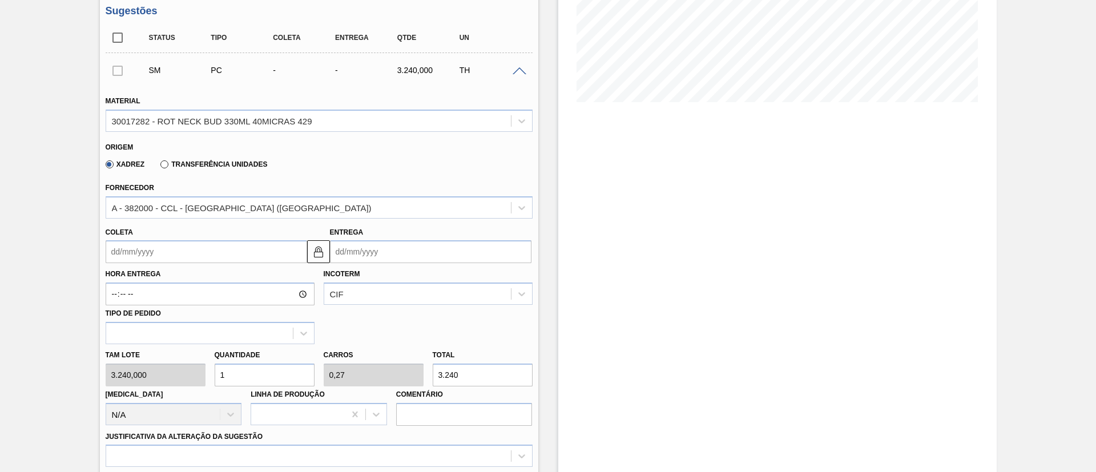
scroll to position [257, 0]
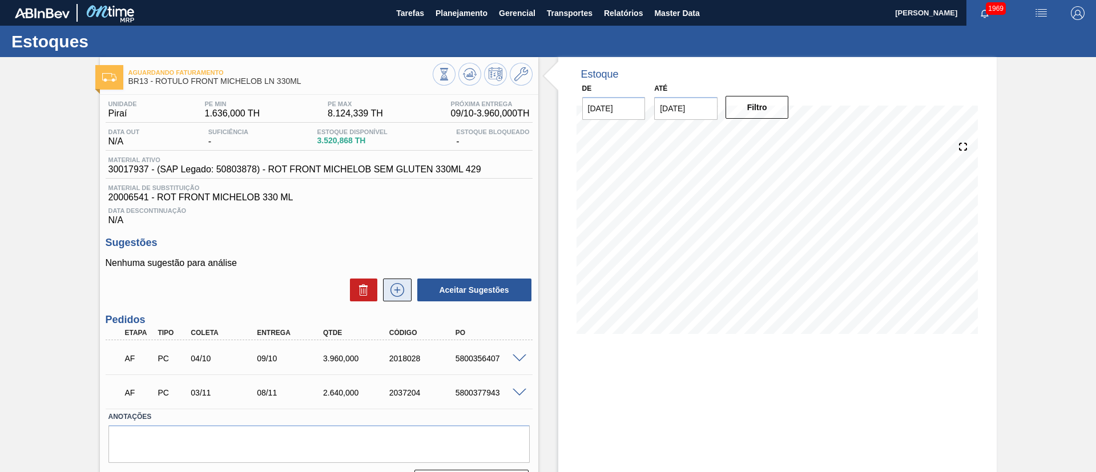
click at [406, 289] on button at bounding box center [397, 290] width 29 height 23
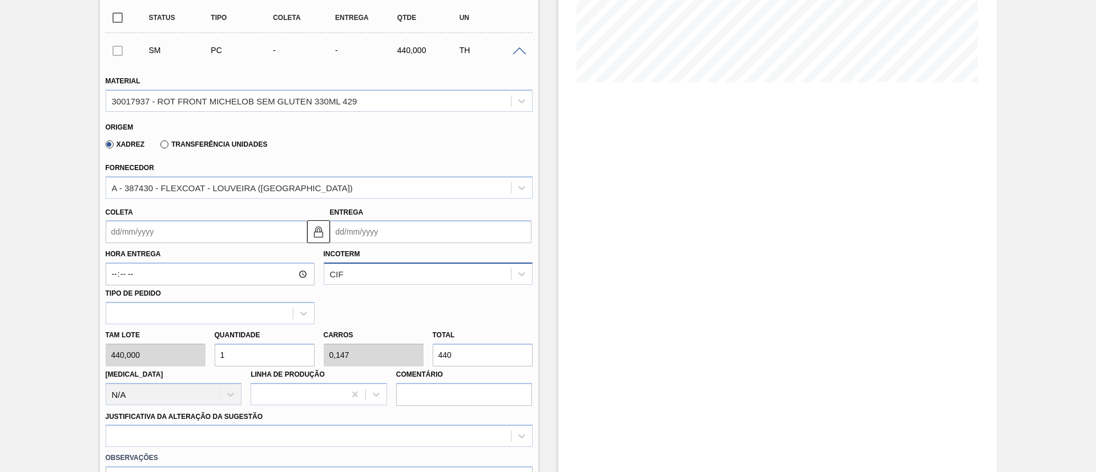
scroll to position [257, 0]
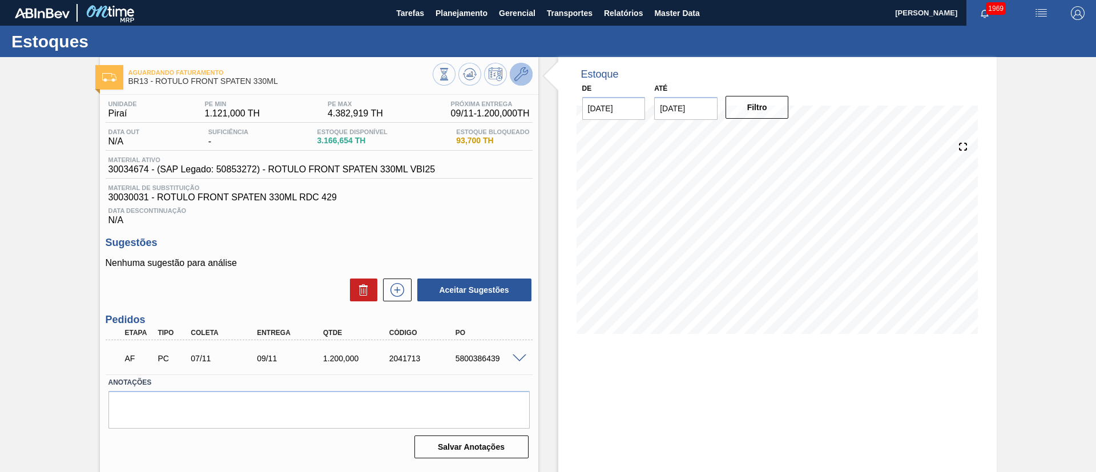
click at [519, 77] on icon at bounding box center [521, 74] width 14 height 14
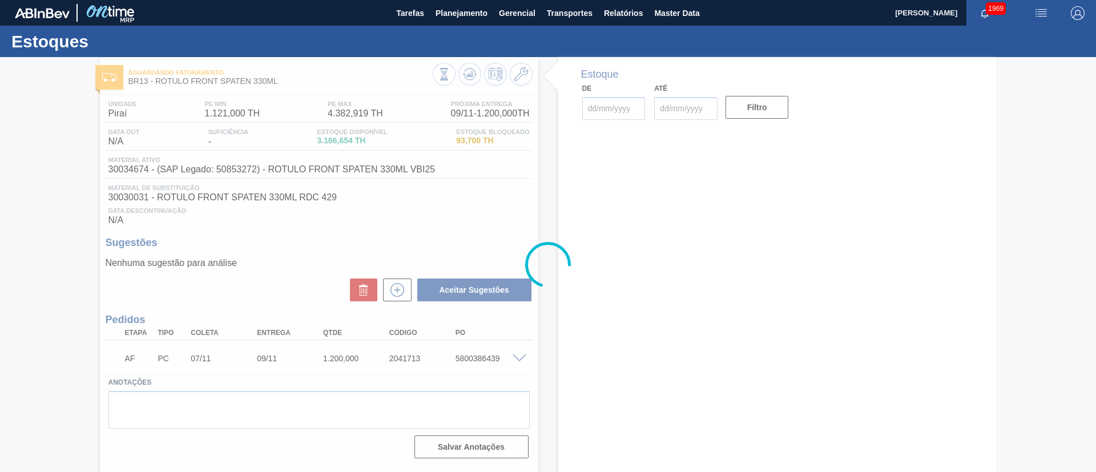
type input "[DATE]"
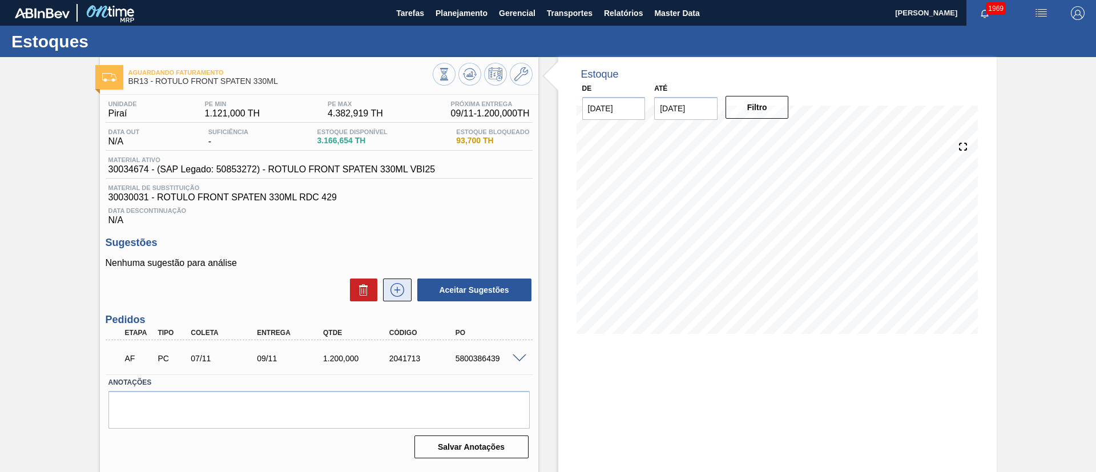
click at [398, 290] on icon at bounding box center [397, 289] width 6 height 1
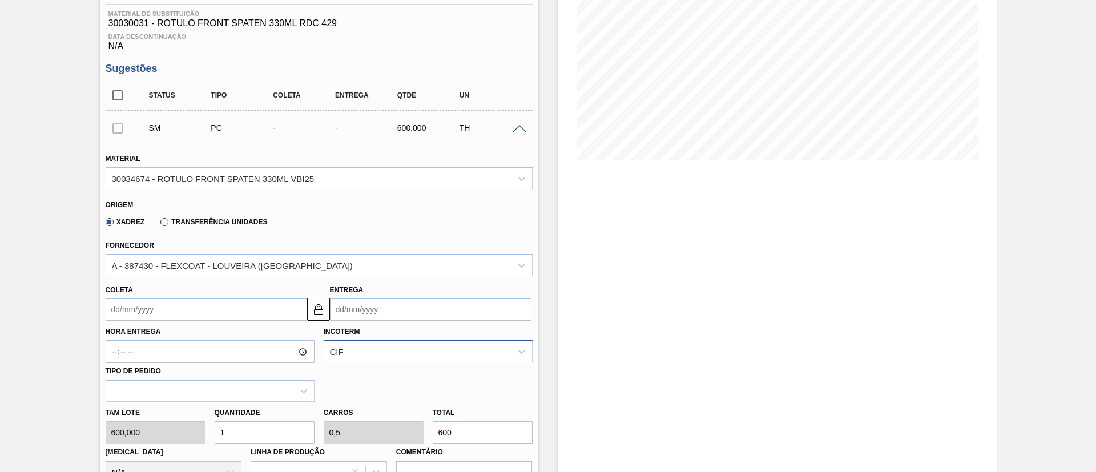
scroll to position [86, 0]
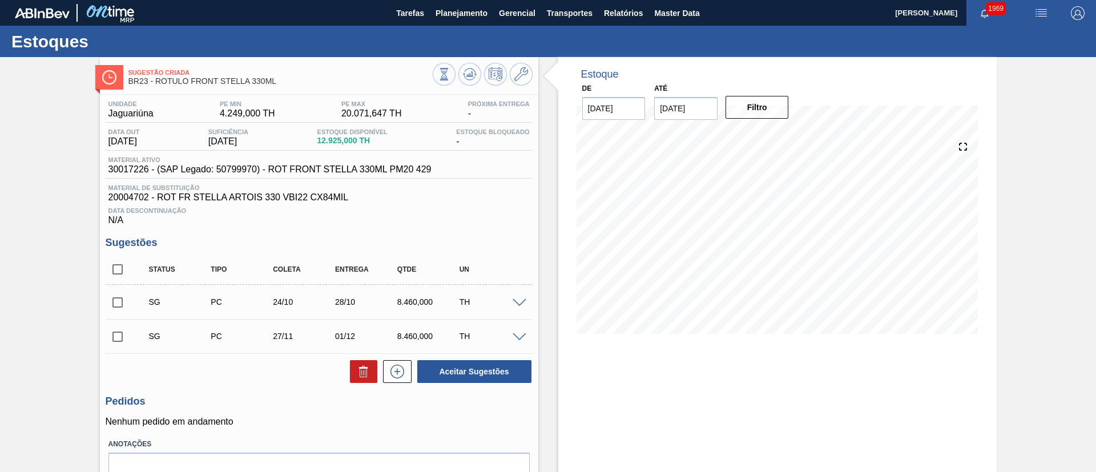
click at [122, 264] on input "checkbox" at bounding box center [118, 269] width 24 height 24
checkbox input "true"
click at [357, 365] on icon at bounding box center [364, 372] width 14 height 14
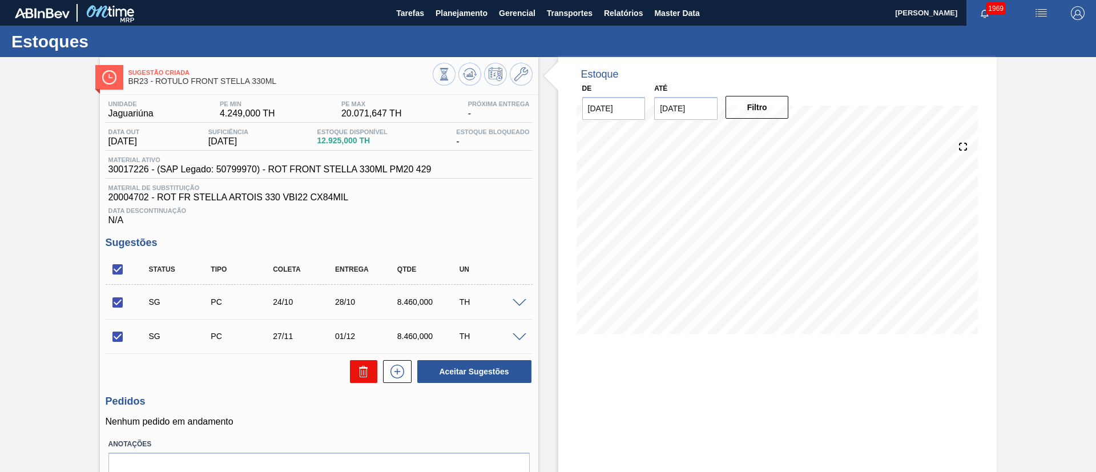
checkbox input "false"
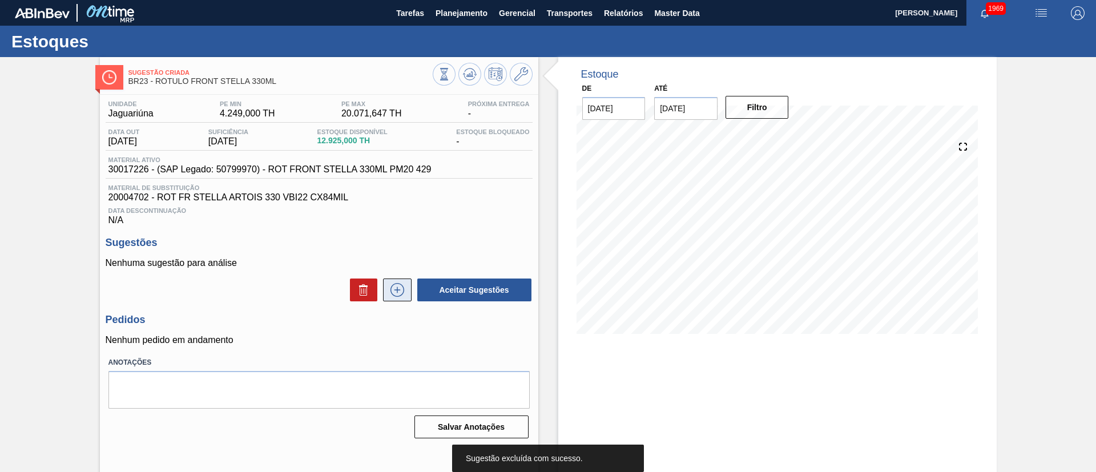
click at [405, 293] on button at bounding box center [397, 290] width 29 height 23
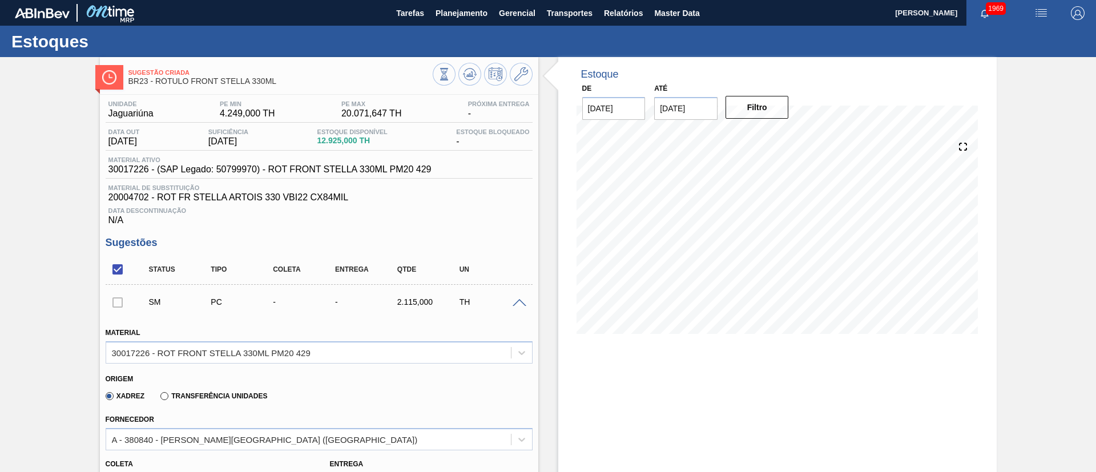
scroll to position [257, 0]
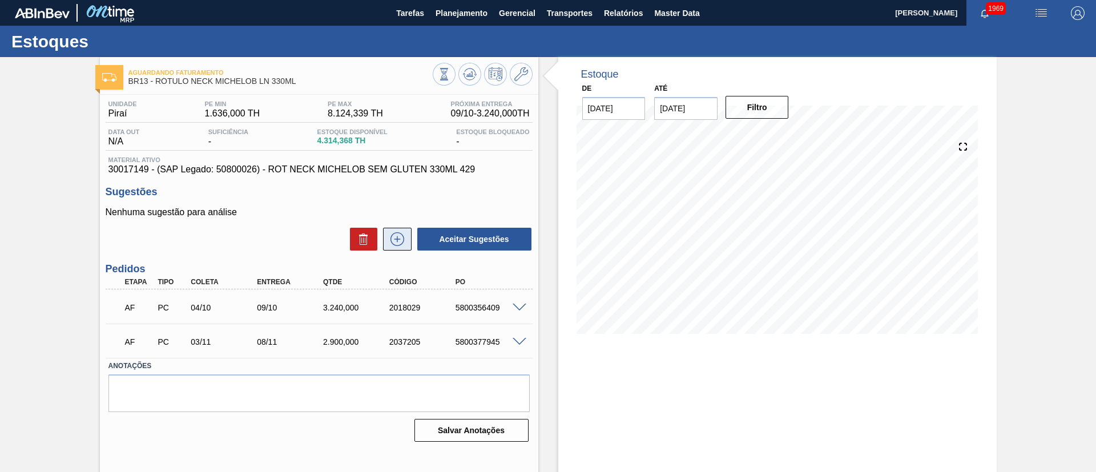
click at [399, 237] on icon at bounding box center [397, 239] width 18 height 14
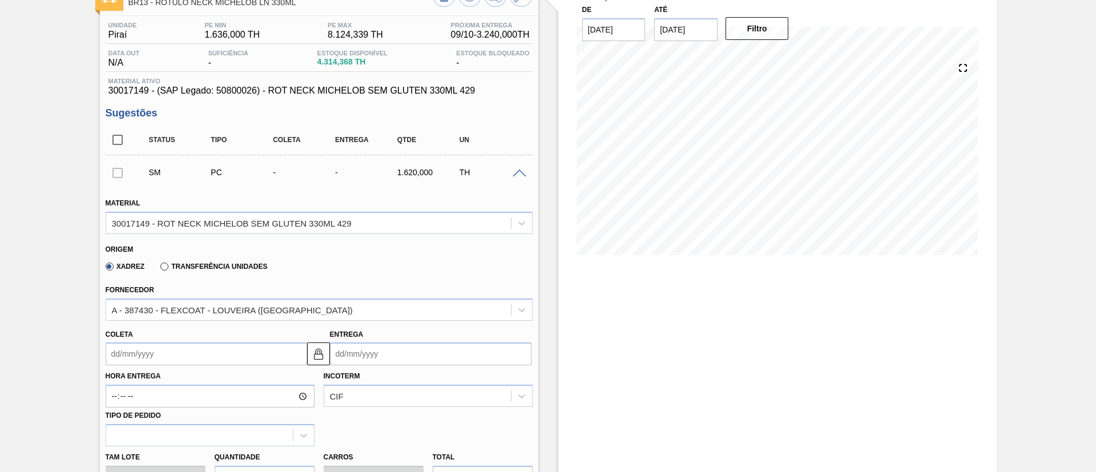
scroll to position [171, 0]
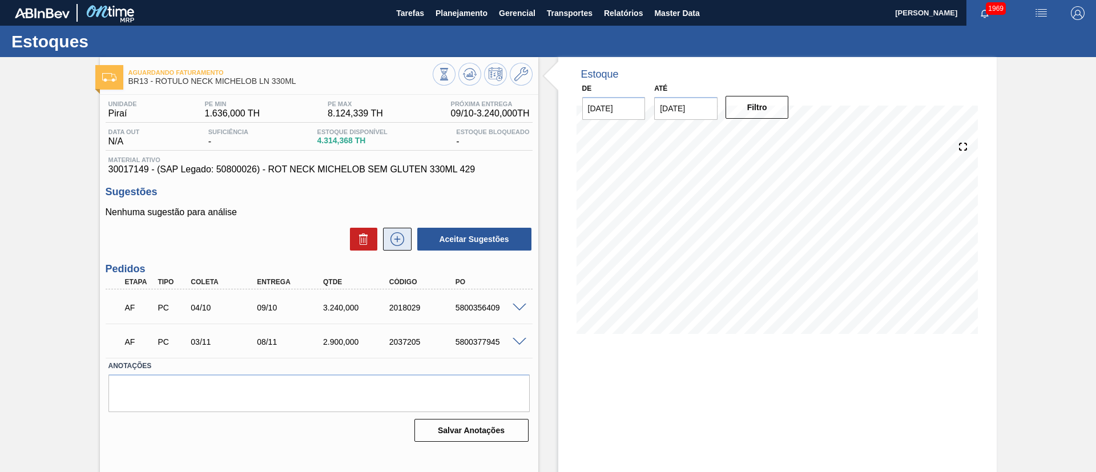
click at [399, 240] on icon at bounding box center [397, 239] width 18 height 14
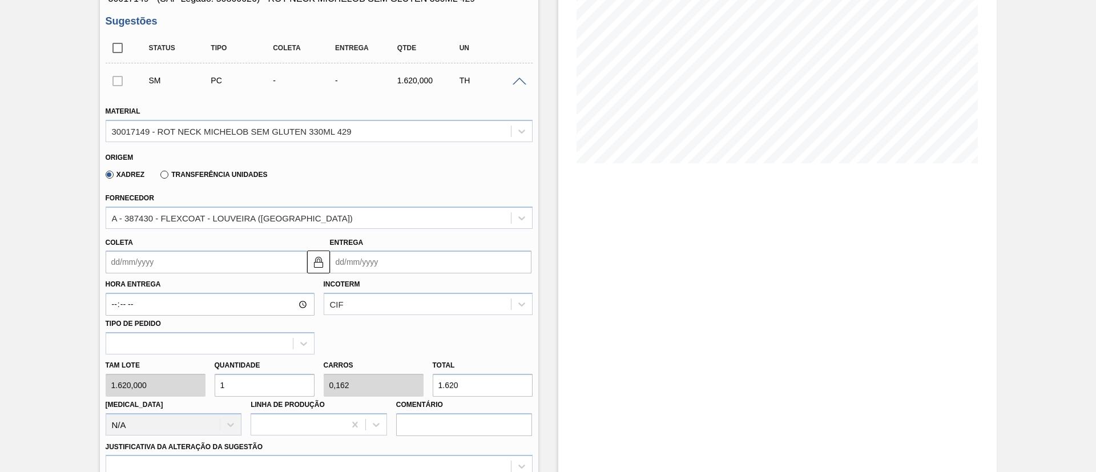
scroll to position [171, 0]
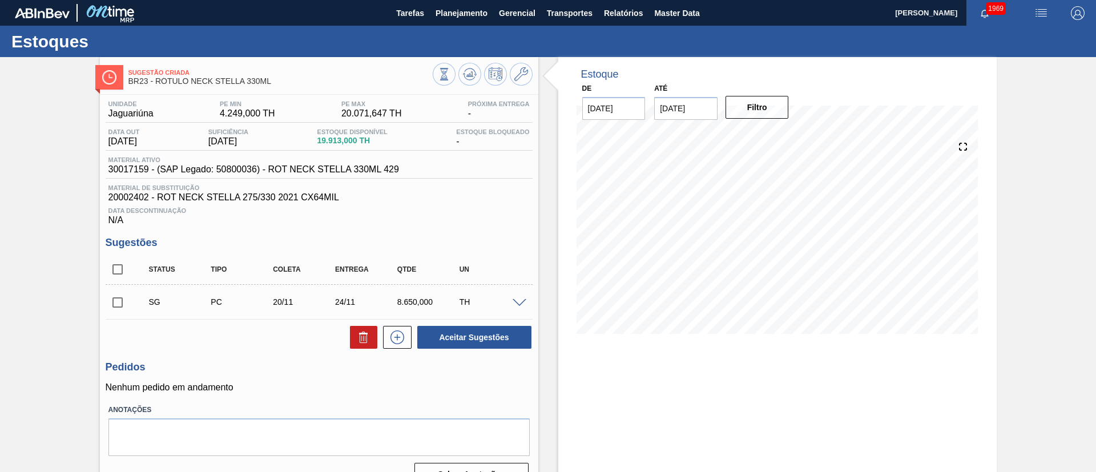
click at [519, 304] on span at bounding box center [520, 303] width 14 height 9
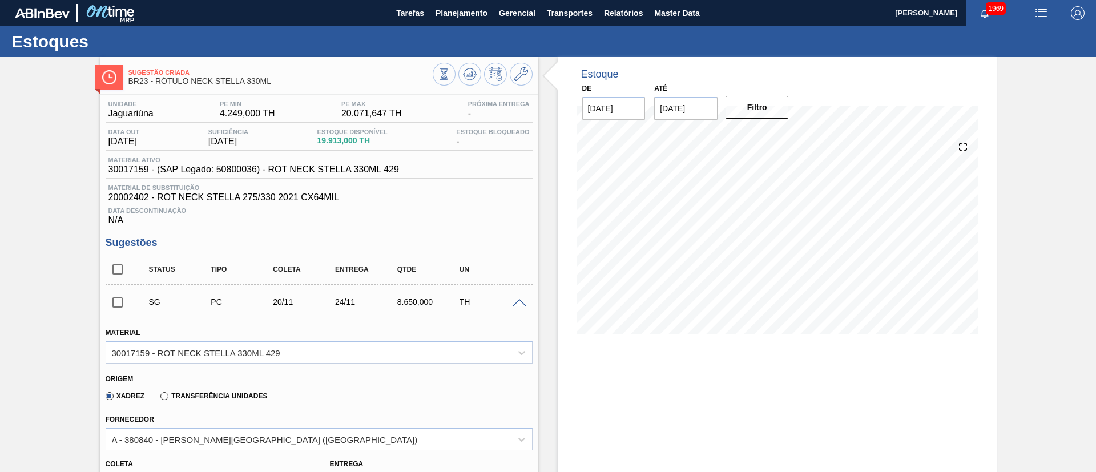
scroll to position [257, 0]
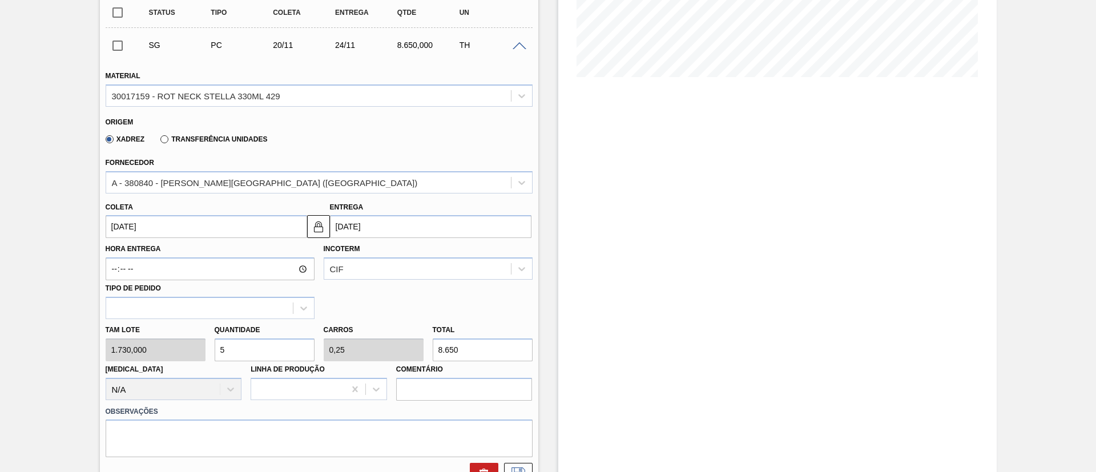
click at [389, 353] on div "Tam lote 1.730,000 Quantidade 5 Carros 0,25 Total 8.650 Doca N/A Linha de Produ…" at bounding box center [319, 360] width 436 height 82
click at [169, 355] on div "Tam lote 1.730,000 Quantidade 5 Carros 0,25 Total 8.650 Doca N/A Linha de Produ…" at bounding box center [319, 360] width 436 height 82
type input "1"
type input "0,05"
type input "1.730"
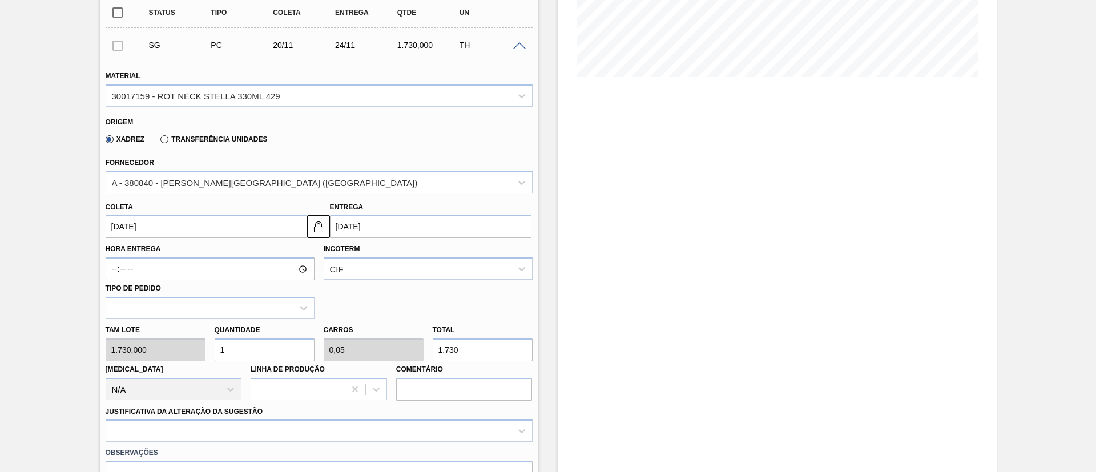
type input "1"
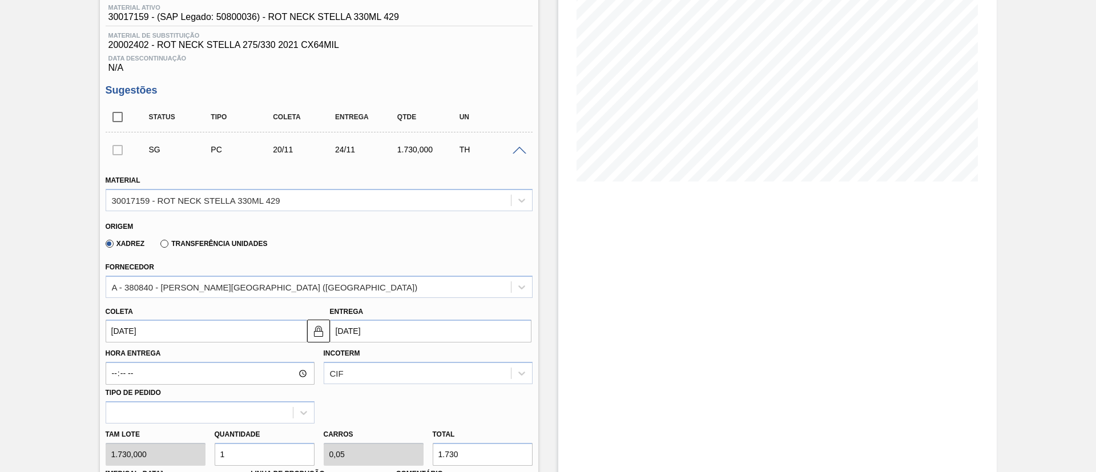
scroll to position [0, 0]
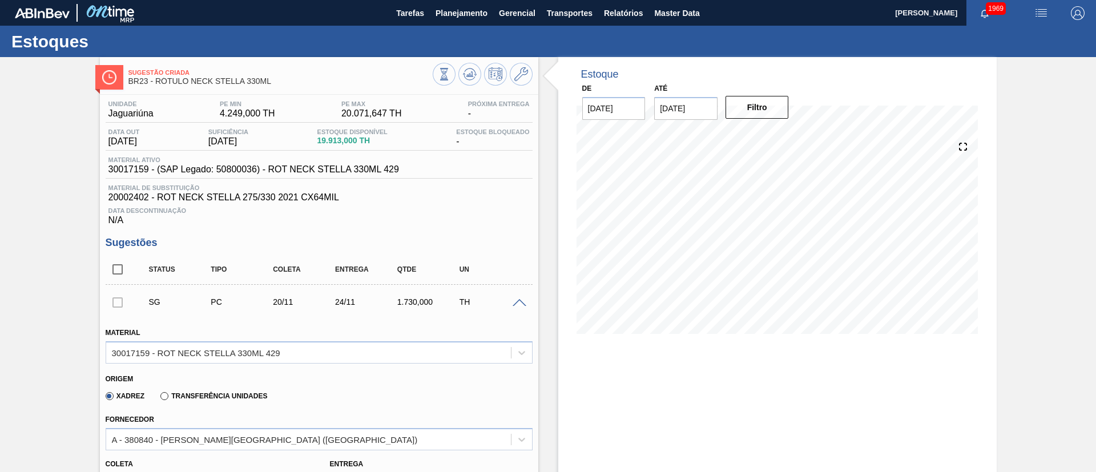
click at [685, 99] on input "[DATE]" at bounding box center [685, 108] width 63 height 23
click at [769, 242] on div "26 27 28 29 30 31 1" at bounding box center [724, 246] width 130 height 18
click at [779, 247] on div "1" at bounding box center [778, 246] width 15 height 15
click at [679, 109] on input "01/11/2025" at bounding box center [685, 108] width 63 height 23
click at [770, 248] on div "23 24 25 26 27 28 29" at bounding box center [724, 246] width 130 height 18
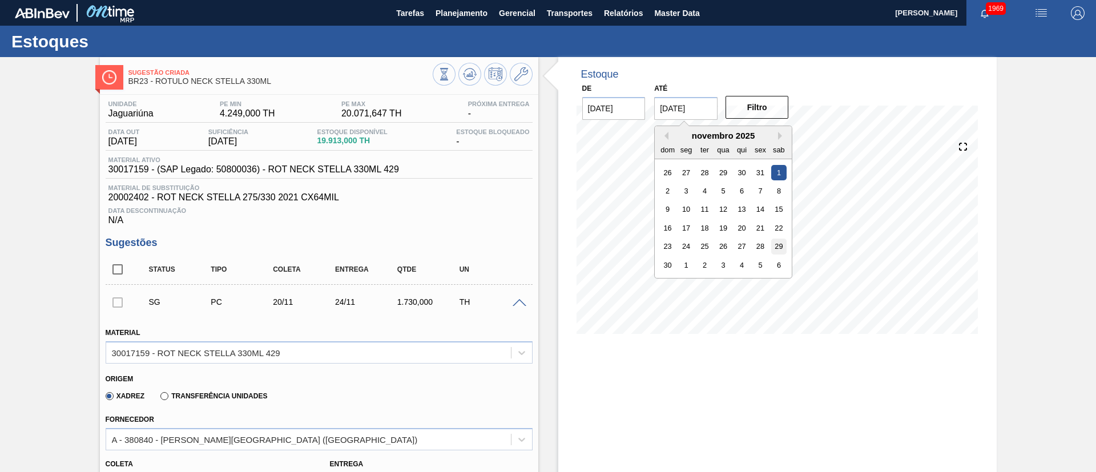
click at [780, 247] on div "29" at bounding box center [778, 246] width 15 height 15
type input "29/11/2025"
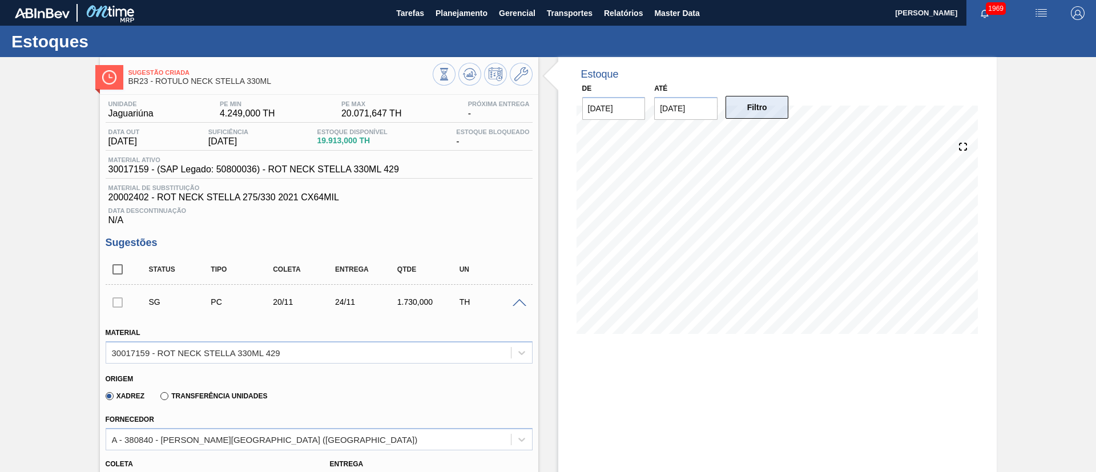
click at [758, 107] on button "Filtro" at bounding box center [757, 107] width 63 height 23
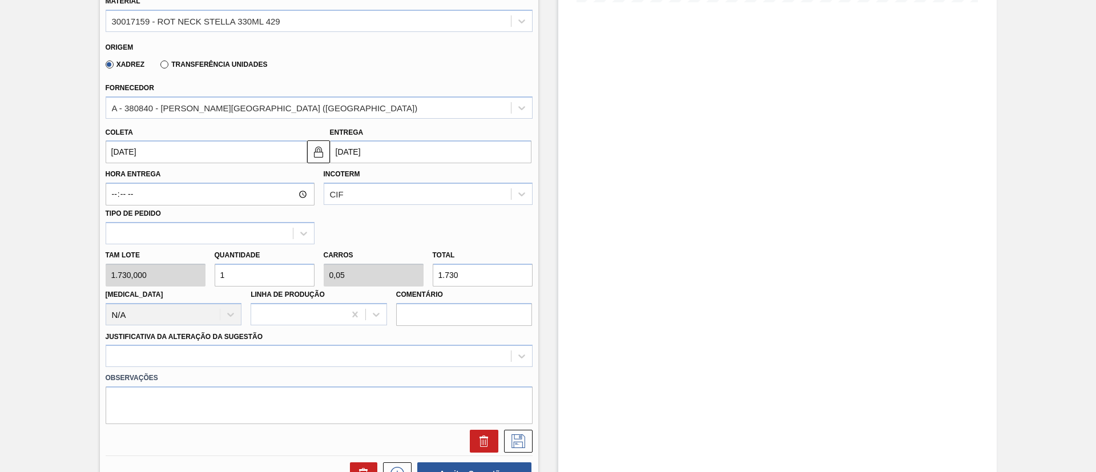
scroll to position [343, 0]
